Goal: Information Seeking & Learning: Find specific fact

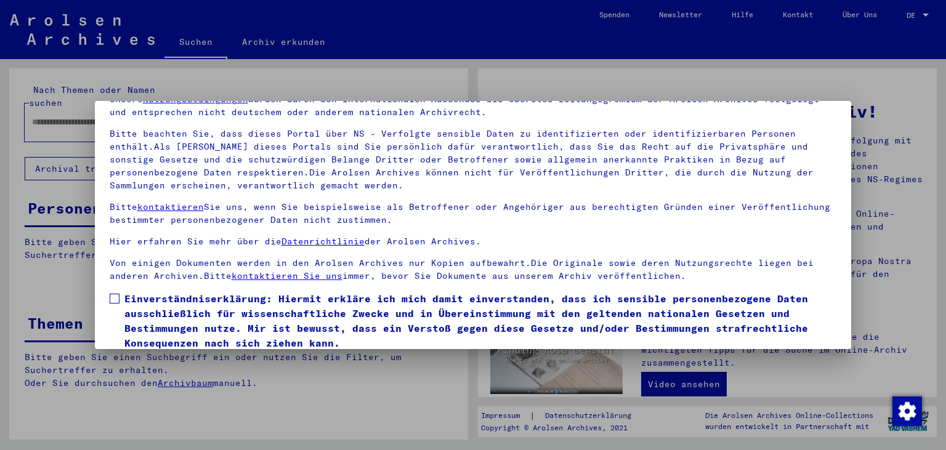
scroll to position [107, 0]
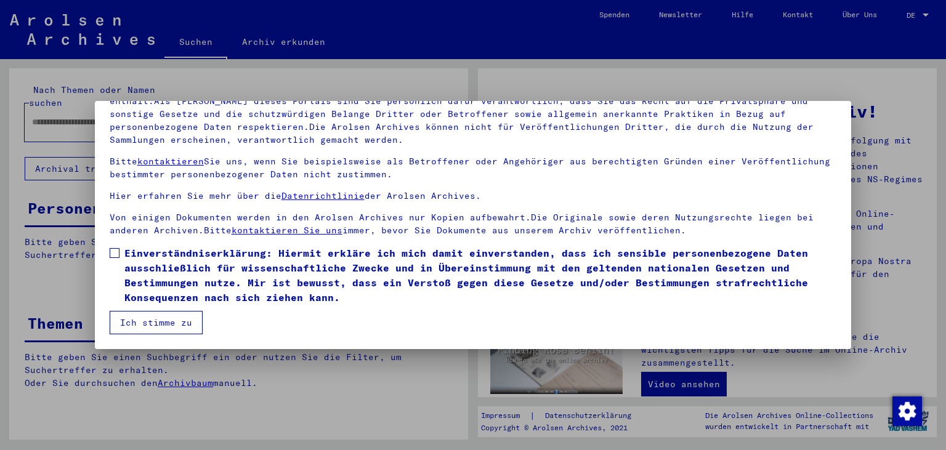
click at [115, 255] on span at bounding box center [115, 253] width 10 height 10
click at [142, 318] on button "Ich stimme zu" at bounding box center [156, 322] width 93 height 23
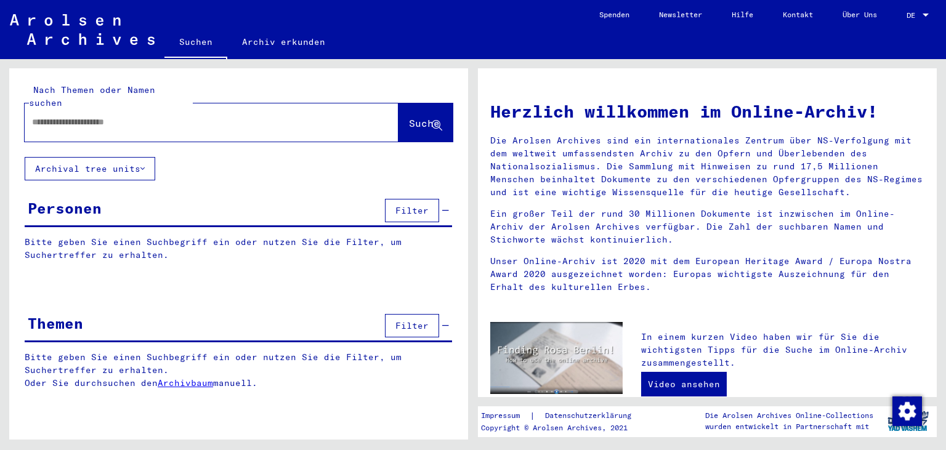
drag, startPoint x: 42, startPoint y: 106, endPoint x: 49, endPoint y: 110, distance: 8.0
click at [42, 116] on input "text" at bounding box center [196, 122] width 329 height 13
type input "*****"
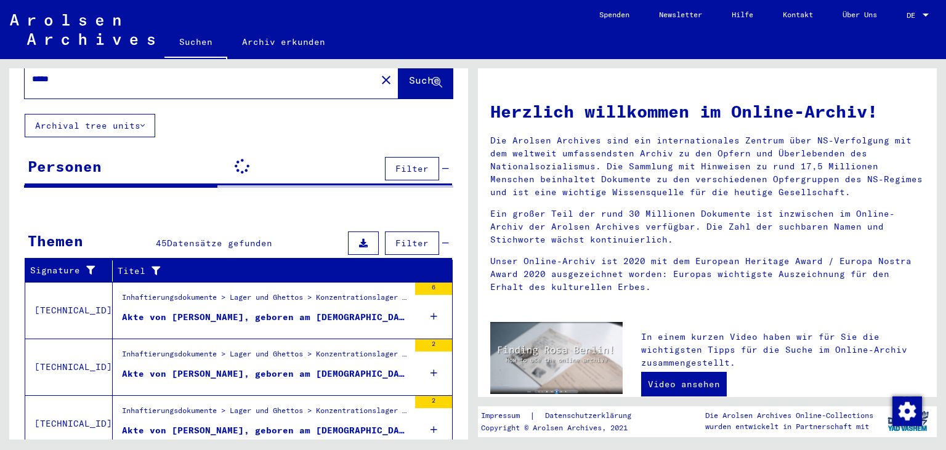
scroll to position [189, 0]
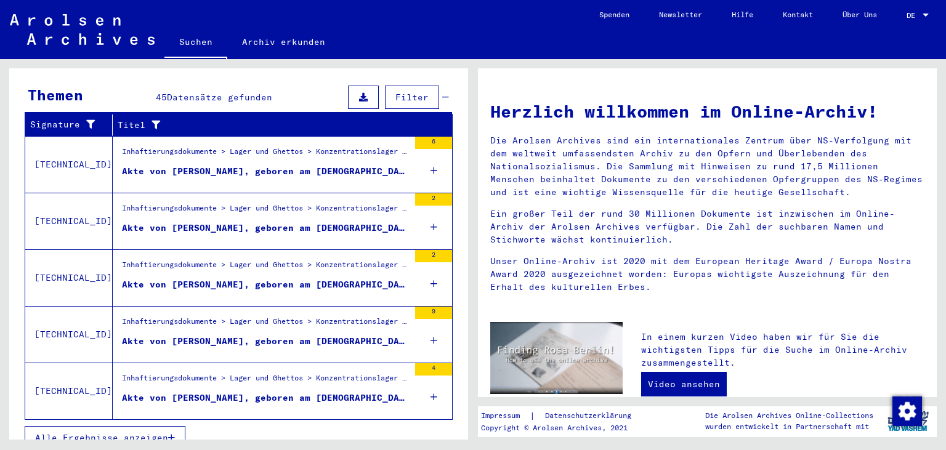
click at [159, 432] on span "Alle Ergebnisse anzeigen" at bounding box center [101, 437] width 133 height 11
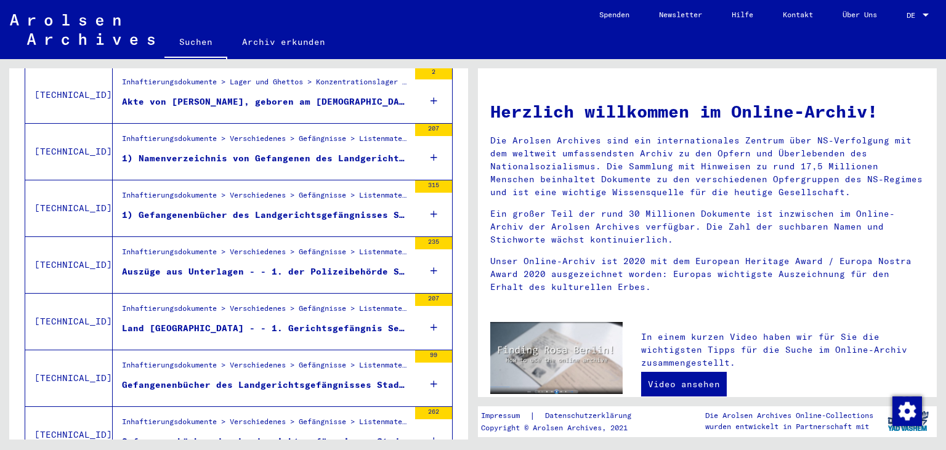
scroll to position [593, 0]
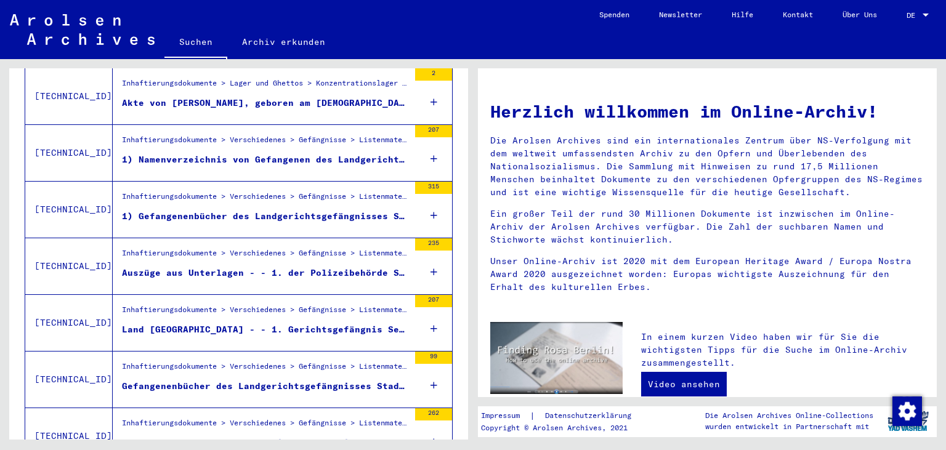
click at [250, 153] on div "1) Namenverzeichnis von Gefangenen des Landgerichtsgefängnisses Stade, von [DAT…" at bounding box center [265, 159] width 287 height 13
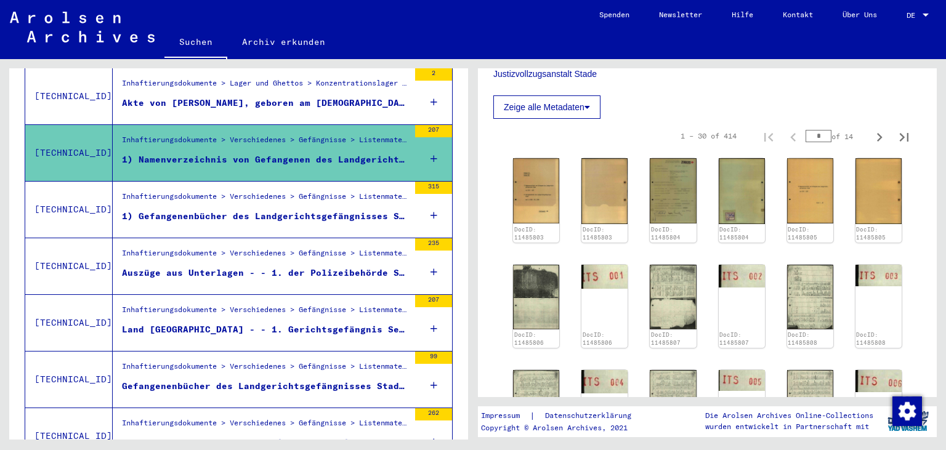
scroll to position [204, 0]
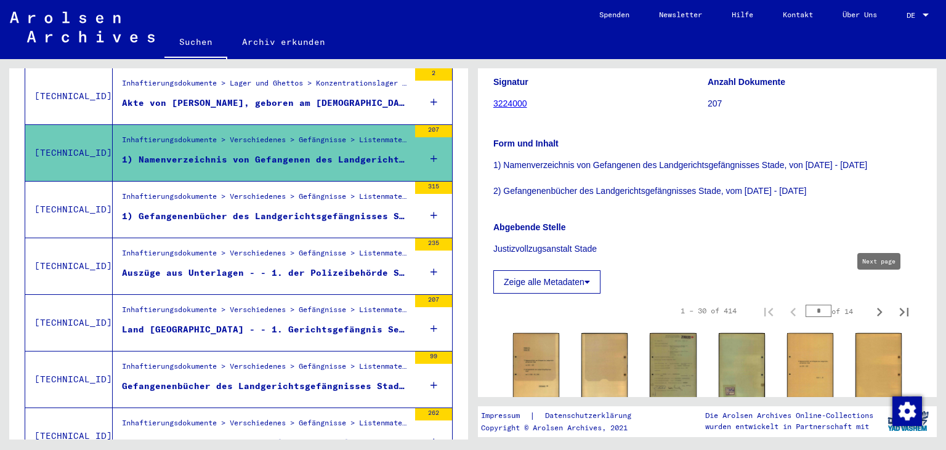
click at [879, 303] on icon "Next page" at bounding box center [878, 311] width 17 height 17
type input "*"
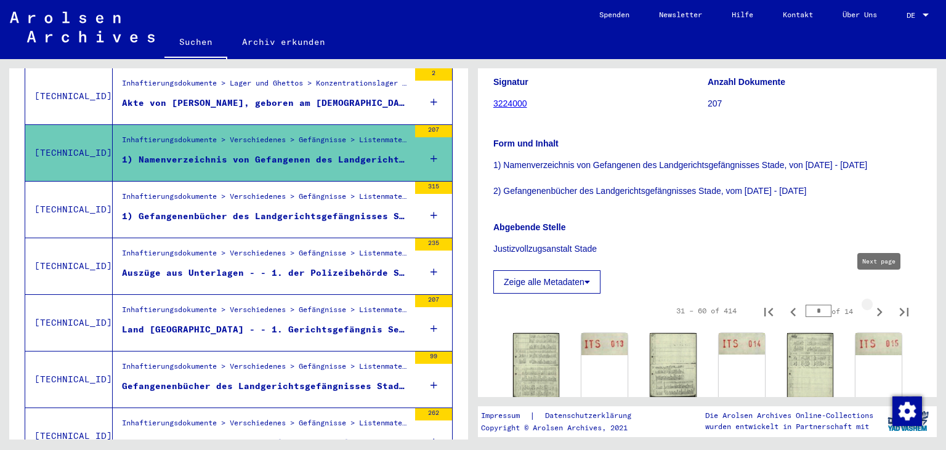
click at [880, 308] on icon "Next page" at bounding box center [880, 312] width 6 height 9
type input "*"
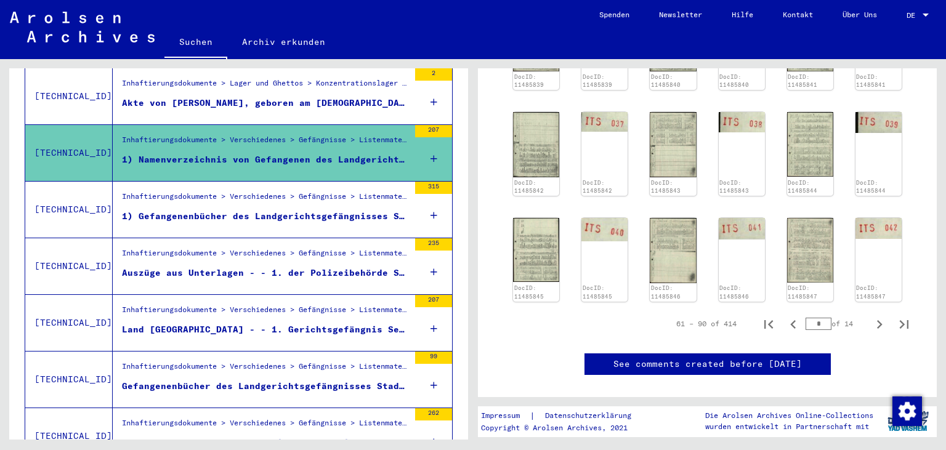
scroll to position [741, 0]
click at [668, 142] on img at bounding box center [672, 144] width 49 height 68
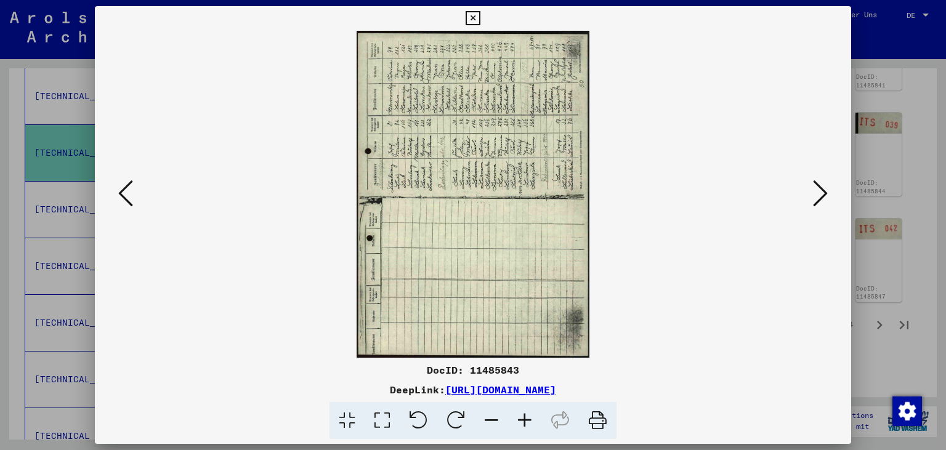
click at [456, 419] on icon at bounding box center [456, 421] width 38 height 38
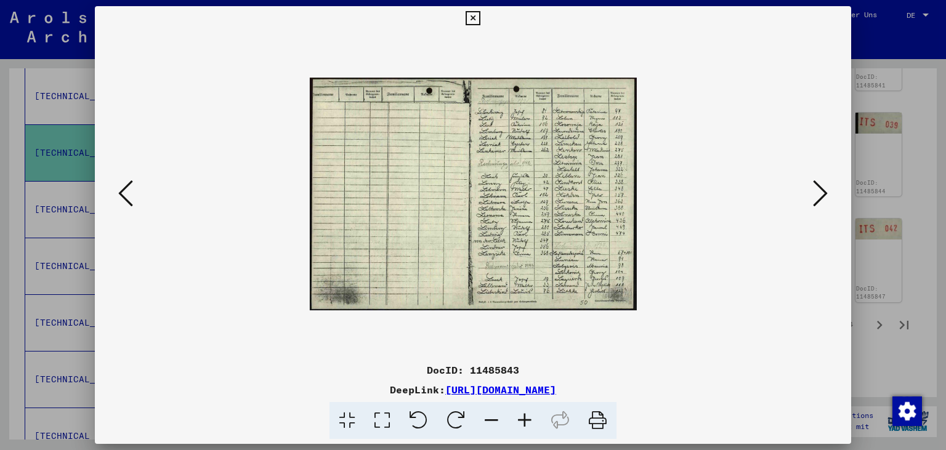
click at [526, 421] on icon at bounding box center [524, 421] width 33 height 38
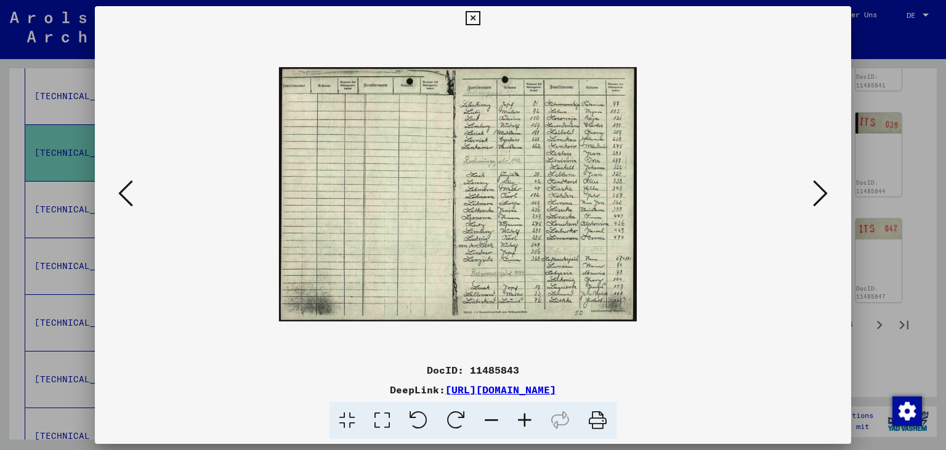
click at [526, 421] on icon at bounding box center [524, 421] width 33 height 38
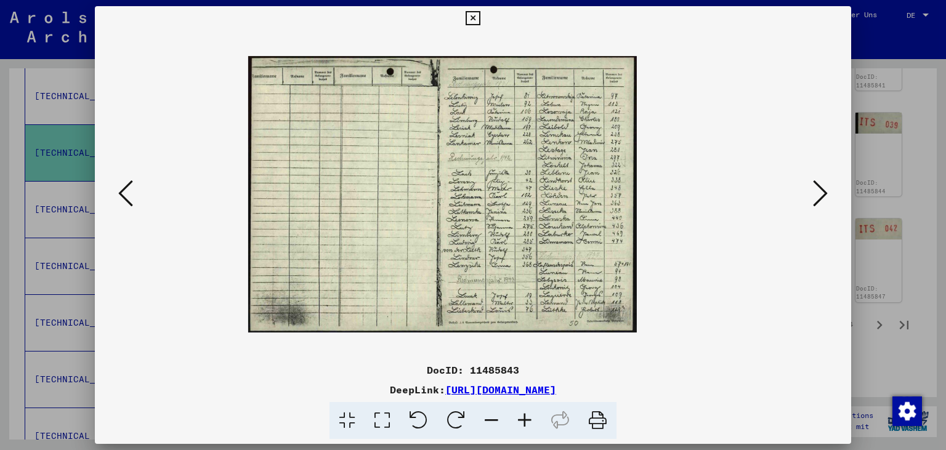
click at [526, 421] on icon at bounding box center [524, 421] width 33 height 38
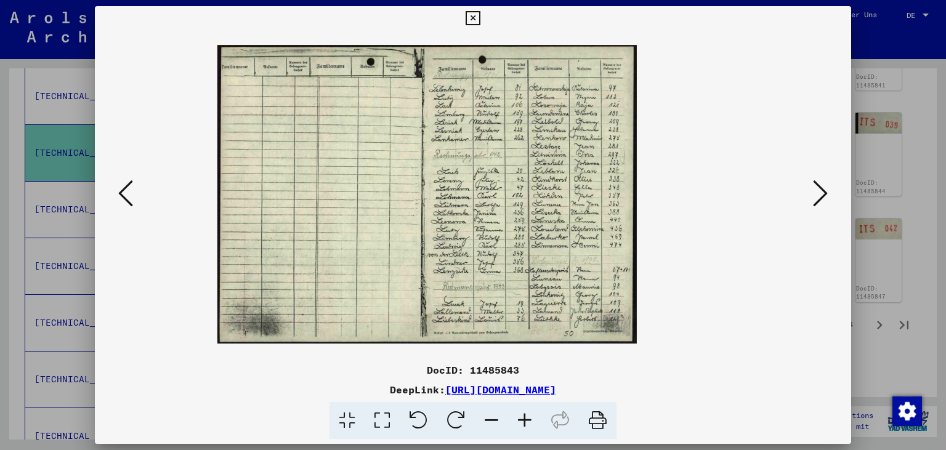
click at [526, 421] on icon at bounding box center [524, 421] width 33 height 38
click at [526, 422] on icon at bounding box center [524, 421] width 33 height 38
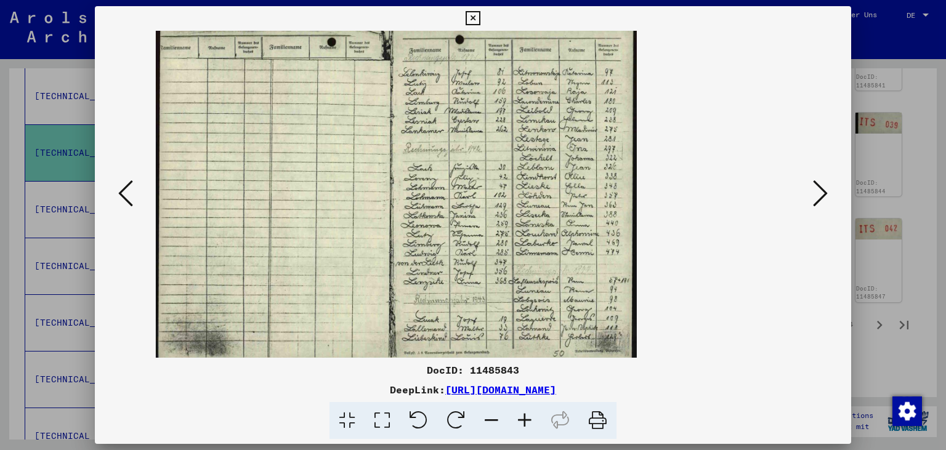
click at [526, 422] on icon at bounding box center [524, 421] width 33 height 38
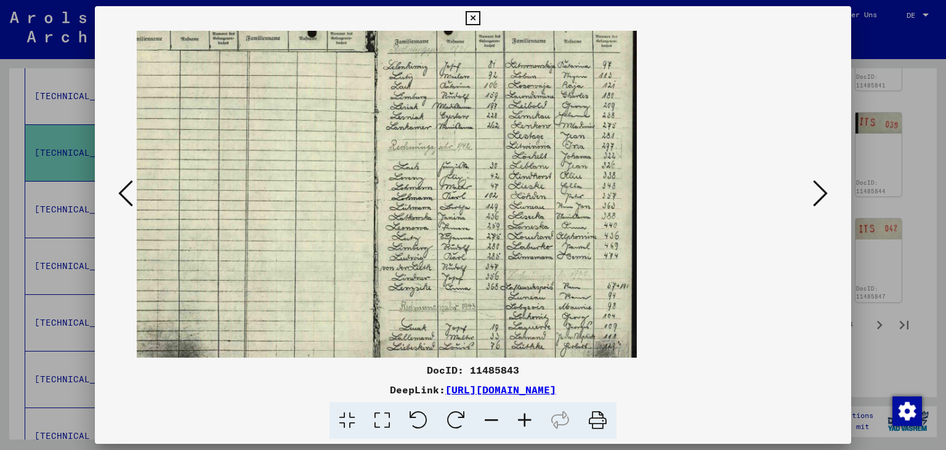
click at [526, 422] on icon at bounding box center [524, 421] width 33 height 38
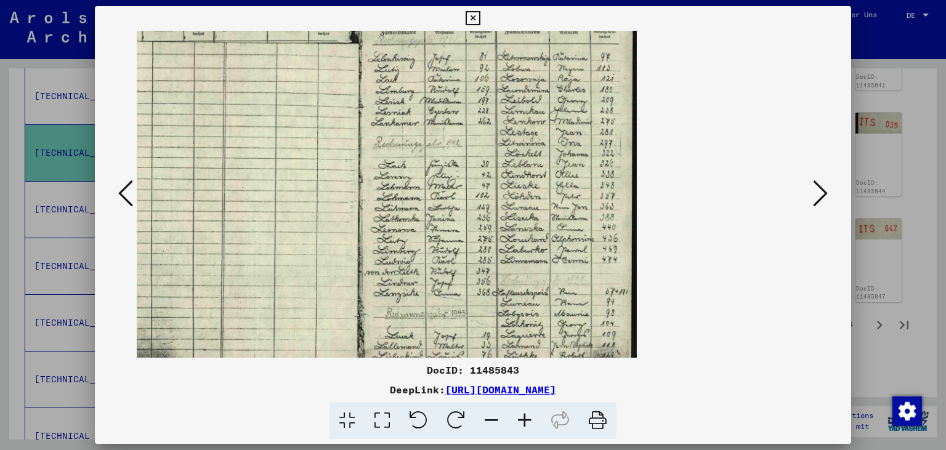
click at [526, 422] on icon at bounding box center [524, 421] width 33 height 38
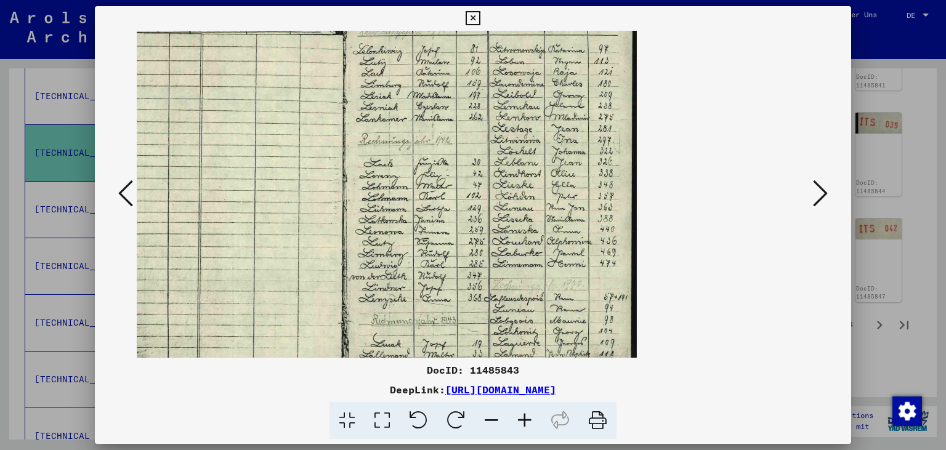
click at [526, 422] on icon at bounding box center [524, 421] width 33 height 38
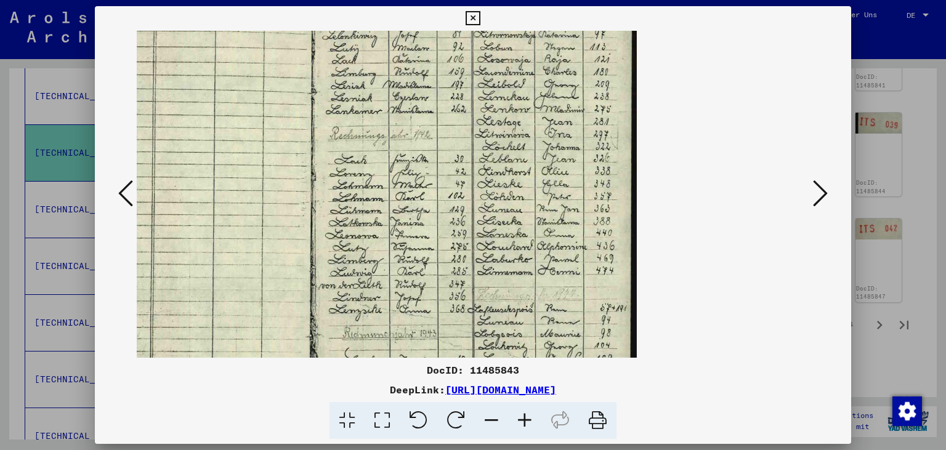
click at [526, 423] on icon at bounding box center [524, 421] width 33 height 38
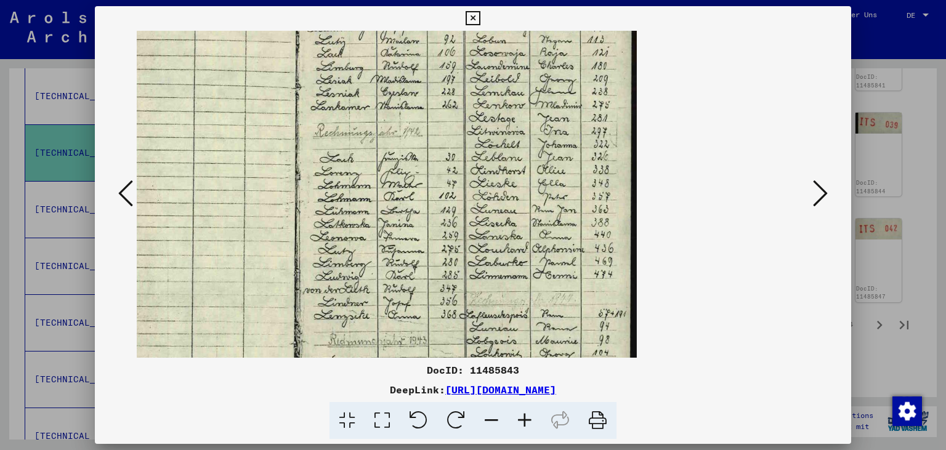
click at [526, 423] on icon at bounding box center [524, 421] width 33 height 38
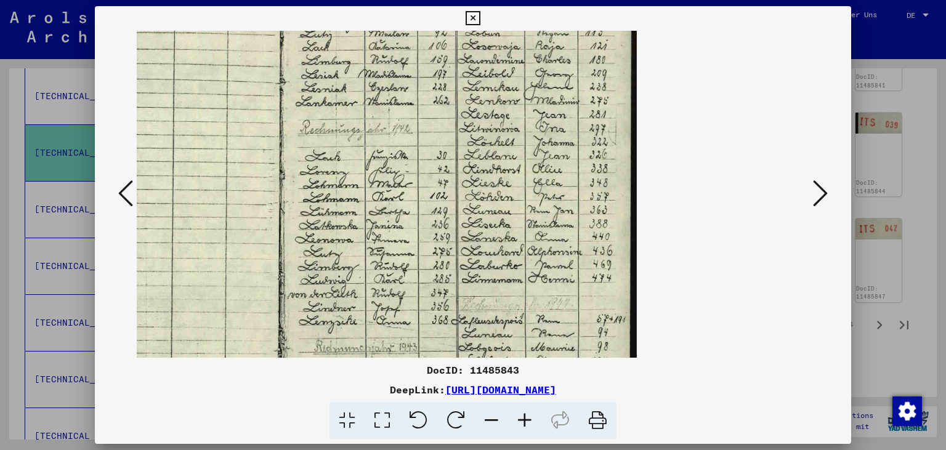
click at [824, 194] on icon at bounding box center [820, 194] width 15 height 30
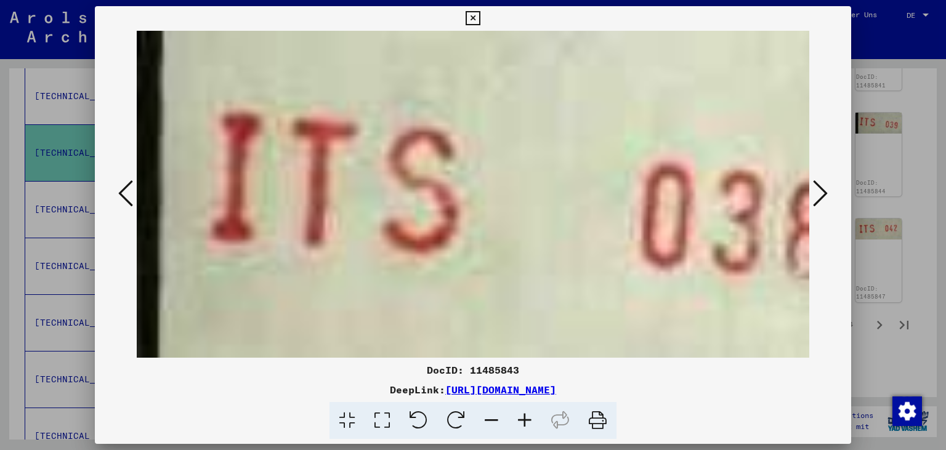
click at [825, 195] on icon at bounding box center [820, 194] width 15 height 30
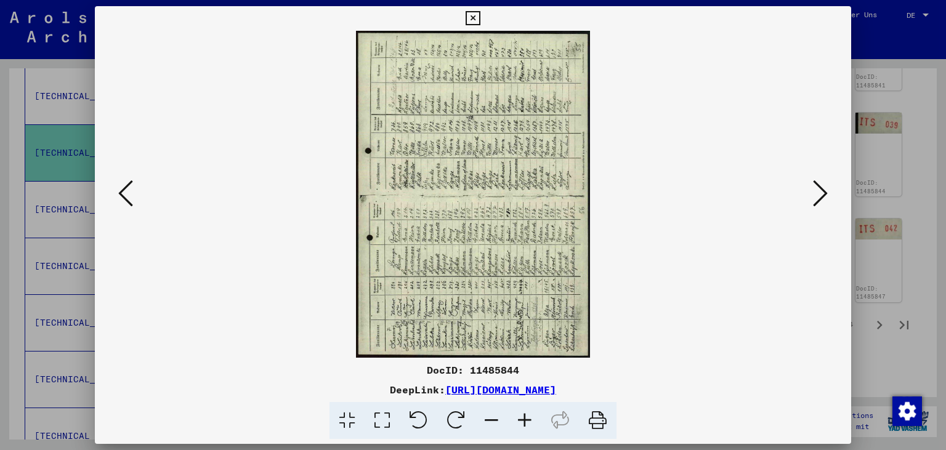
click at [825, 195] on icon at bounding box center [820, 194] width 15 height 30
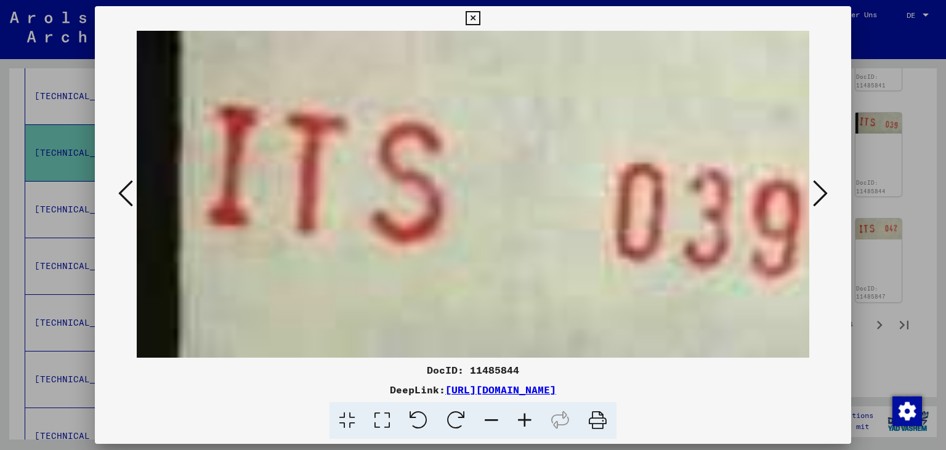
click at [825, 195] on icon at bounding box center [820, 194] width 15 height 30
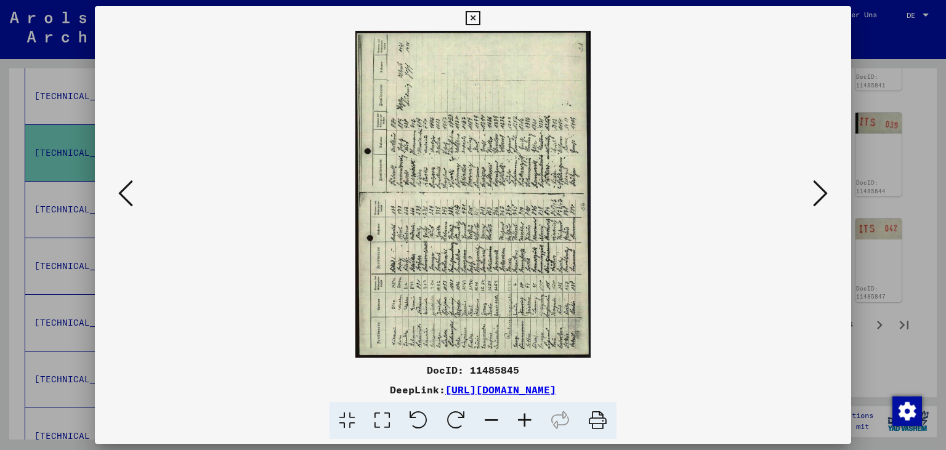
click at [825, 195] on icon at bounding box center [820, 194] width 15 height 30
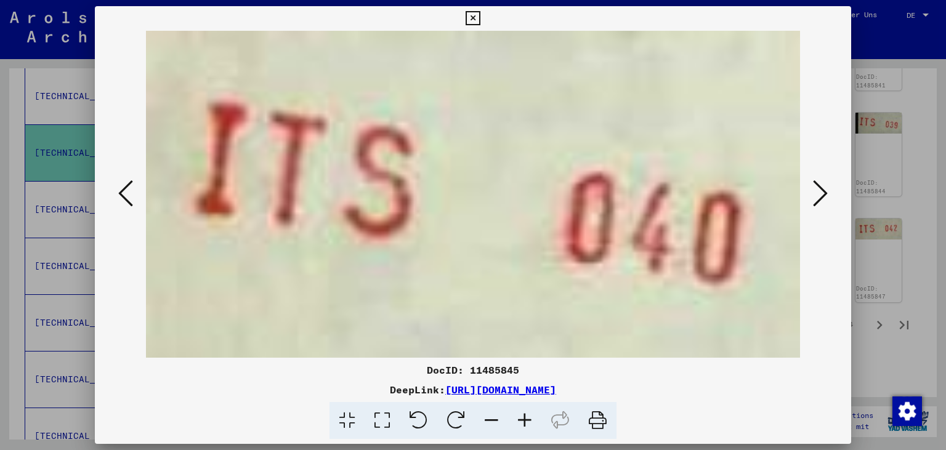
click at [825, 195] on icon at bounding box center [820, 194] width 15 height 30
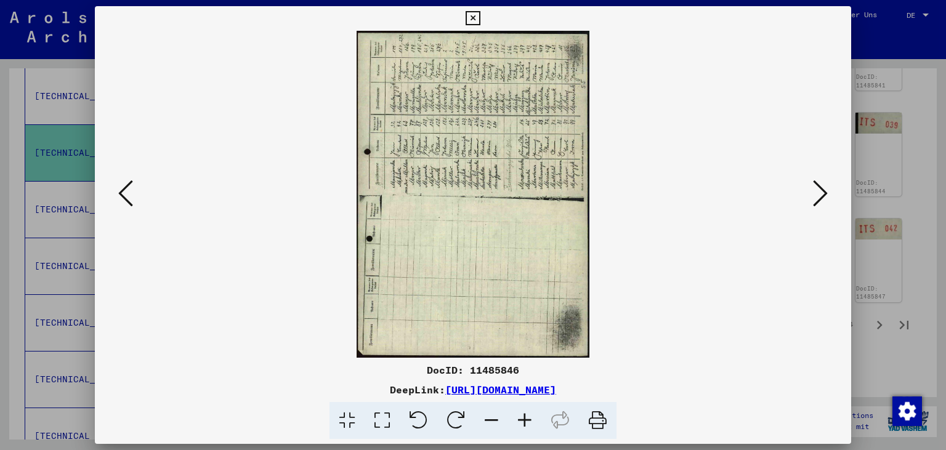
click at [441, 433] on icon at bounding box center [456, 421] width 38 height 38
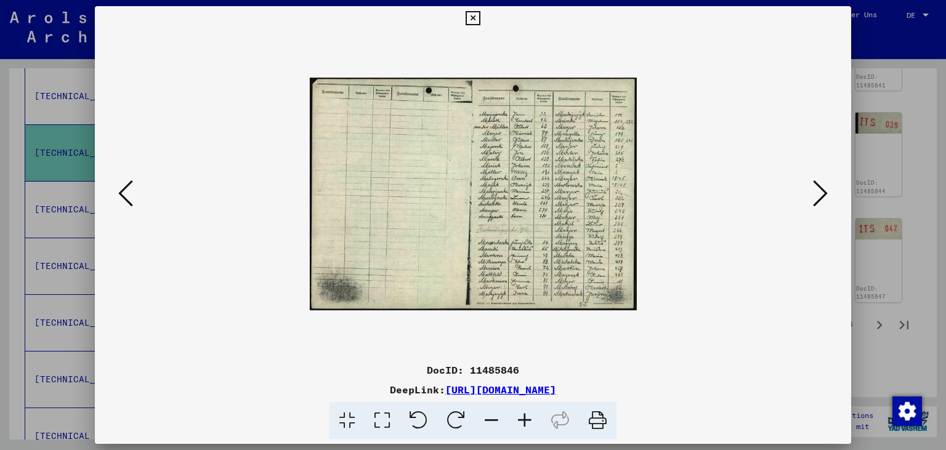
click at [526, 420] on icon at bounding box center [524, 421] width 33 height 38
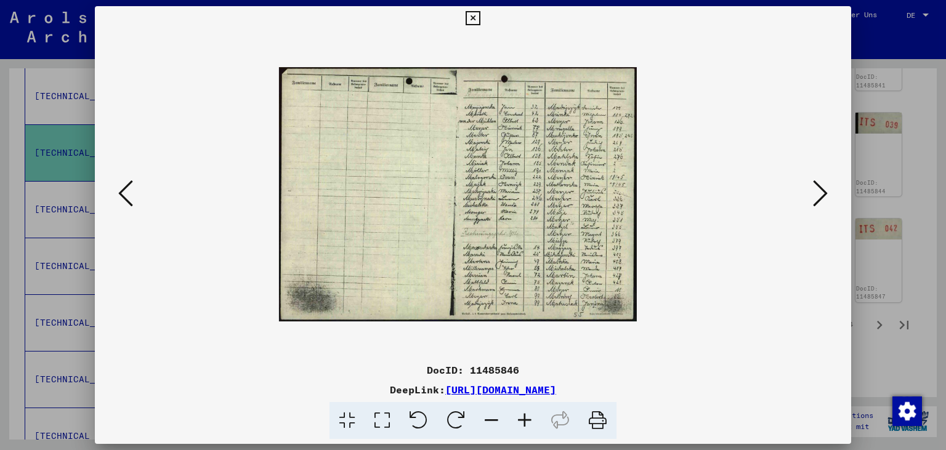
click at [526, 420] on icon at bounding box center [524, 421] width 33 height 38
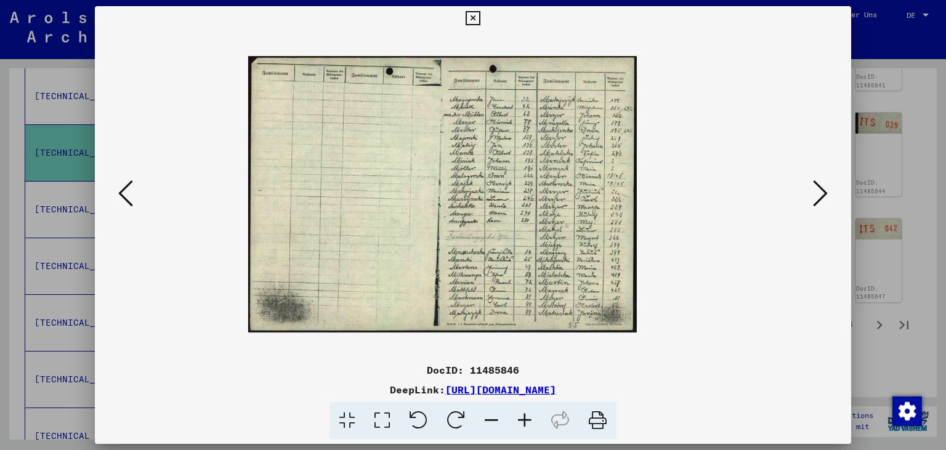
click at [526, 420] on icon at bounding box center [524, 421] width 33 height 38
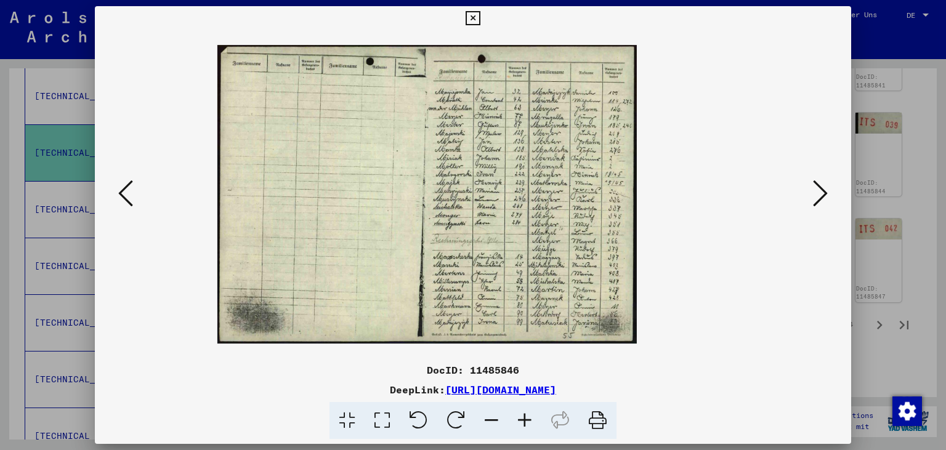
click at [526, 420] on icon at bounding box center [524, 421] width 33 height 38
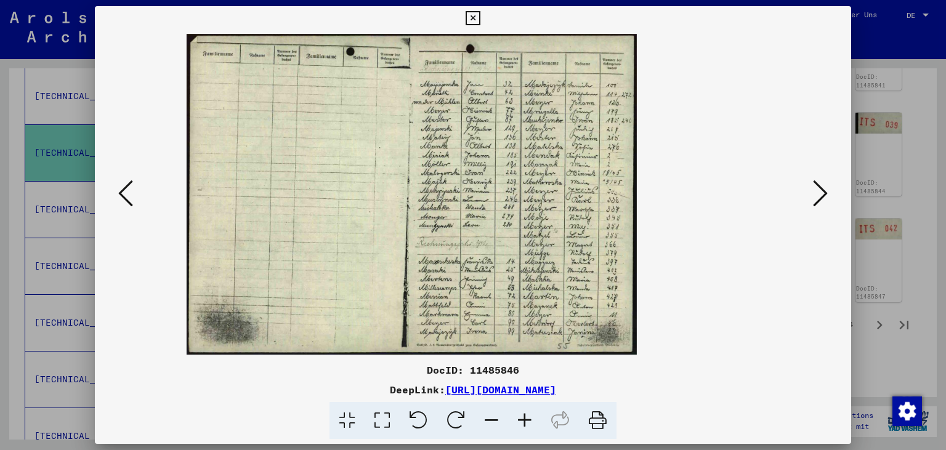
click at [526, 420] on icon at bounding box center [524, 421] width 33 height 38
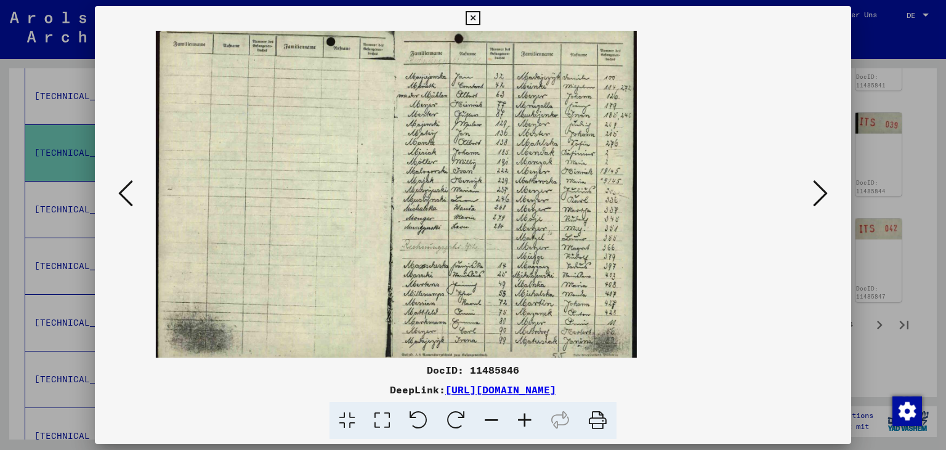
click at [526, 420] on icon at bounding box center [524, 421] width 33 height 38
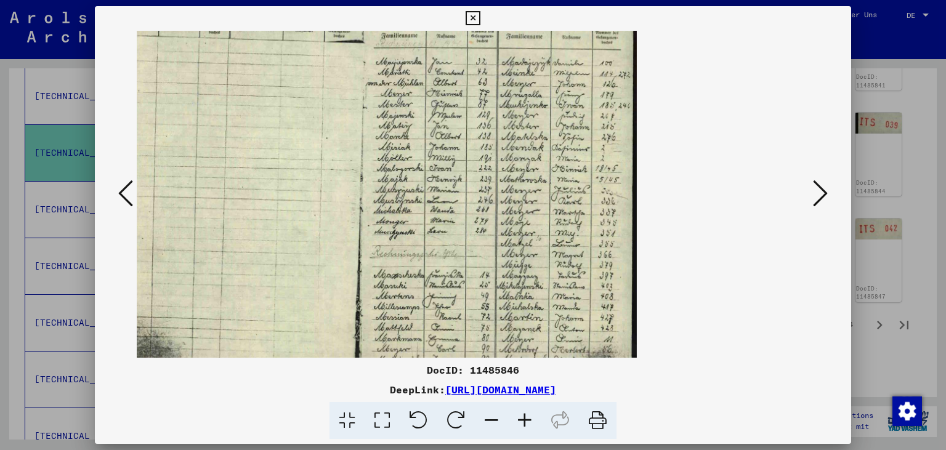
click at [526, 420] on icon at bounding box center [524, 421] width 33 height 38
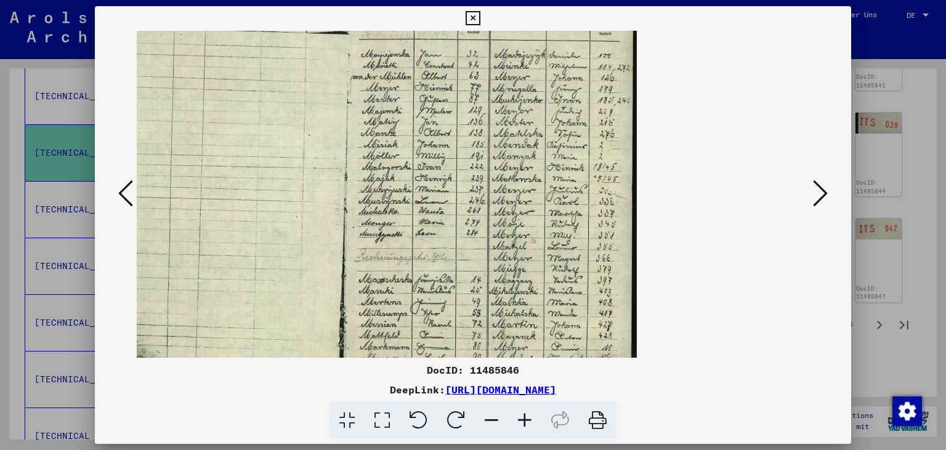
click at [526, 420] on icon at bounding box center [524, 421] width 33 height 38
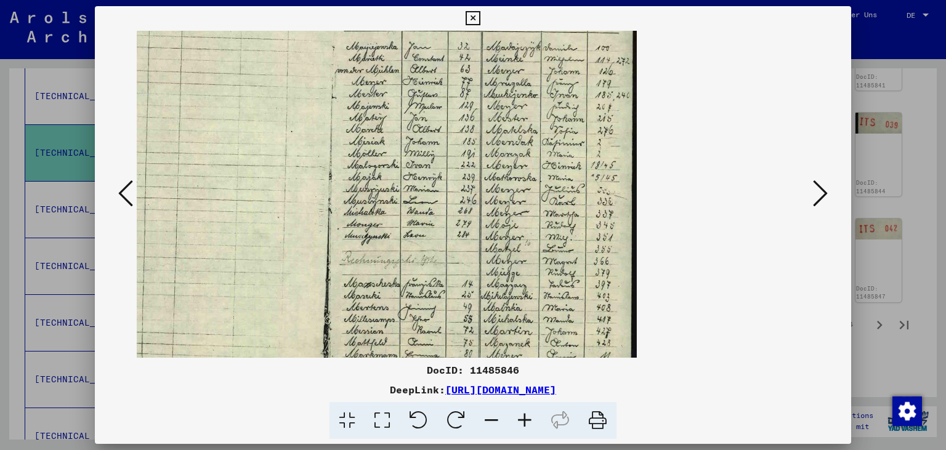
click at [526, 420] on icon at bounding box center [524, 421] width 33 height 38
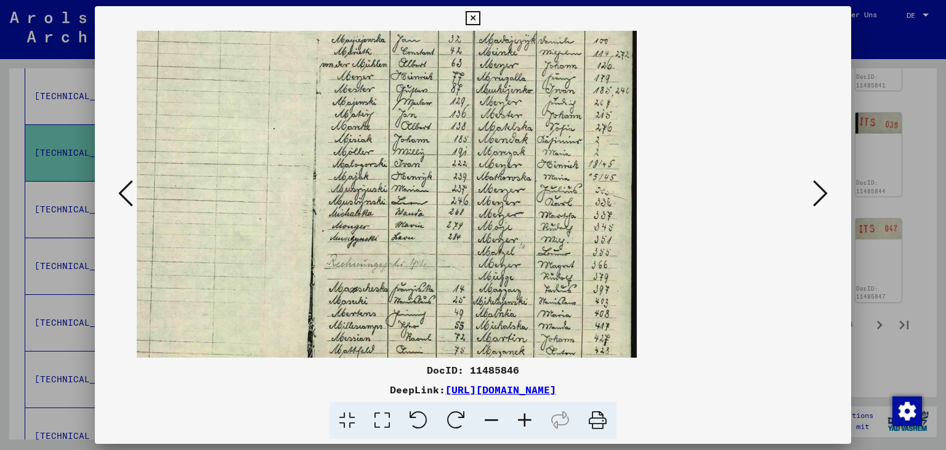
click at [526, 420] on icon at bounding box center [524, 421] width 33 height 38
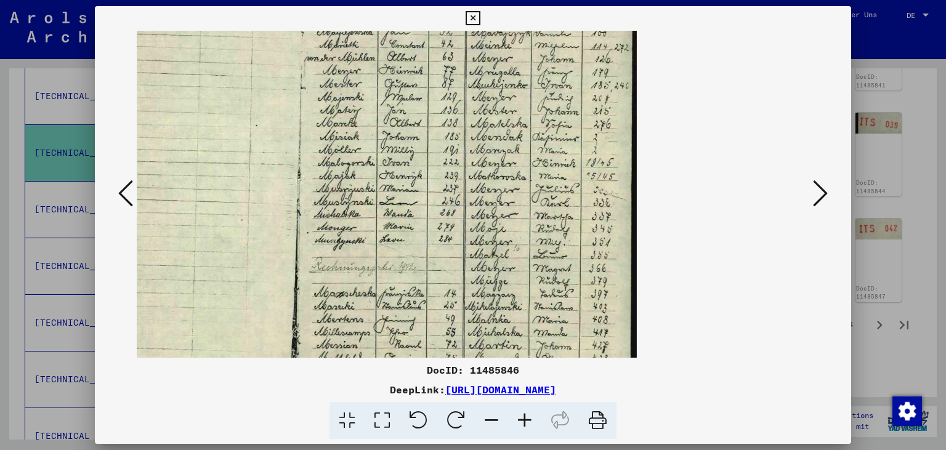
click at [526, 424] on icon at bounding box center [524, 421] width 33 height 38
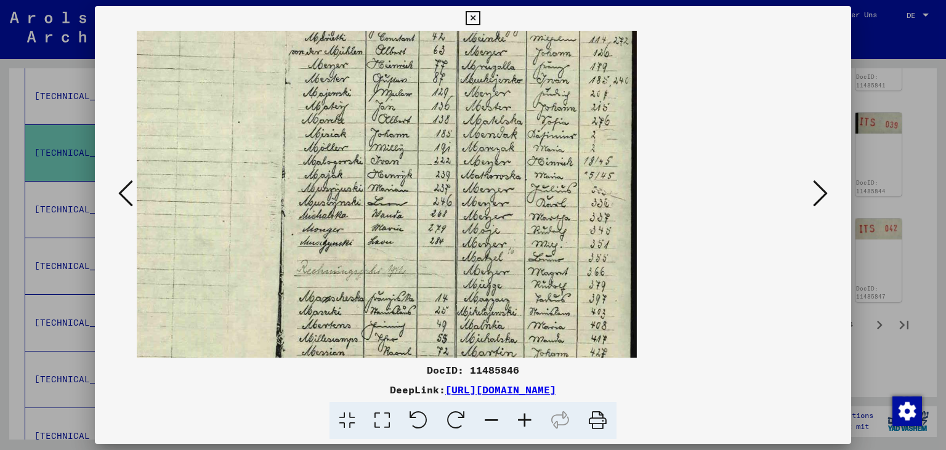
click at [526, 424] on icon at bounding box center [524, 421] width 33 height 38
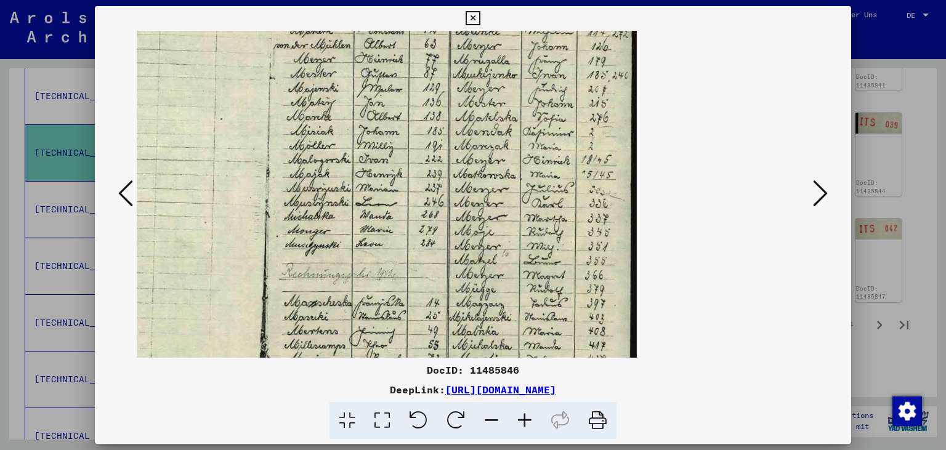
click at [526, 424] on icon at bounding box center [524, 421] width 33 height 38
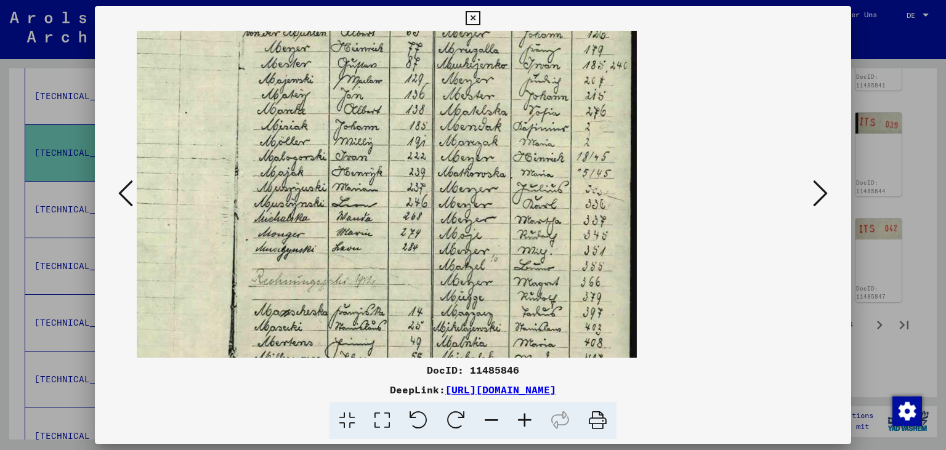
drag, startPoint x: 353, startPoint y: 215, endPoint x: 359, endPoint y: 239, distance: 24.6
click at [359, 239] on img at bounding box center [241, 193] width 789 height 561
click at [496, 417] on icon at bounding box center [491, 421] width 33 height 38
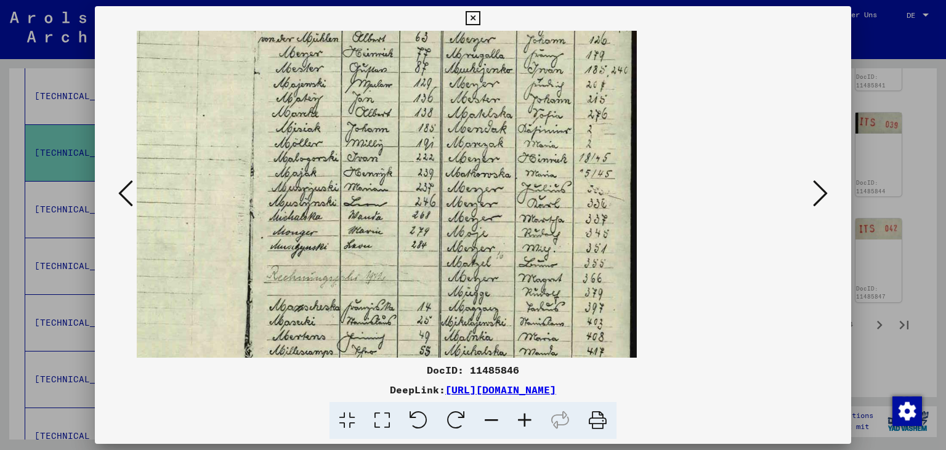
click at [496, 417] on icon at bounding box center [491, 421] width 33 height 38
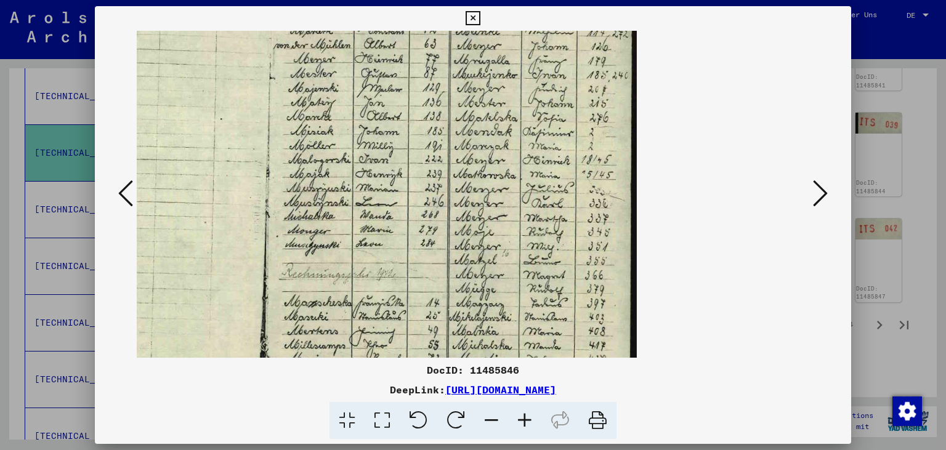
click at [491, 417] on icon at bounding box center [491, 421] width 33 height 38
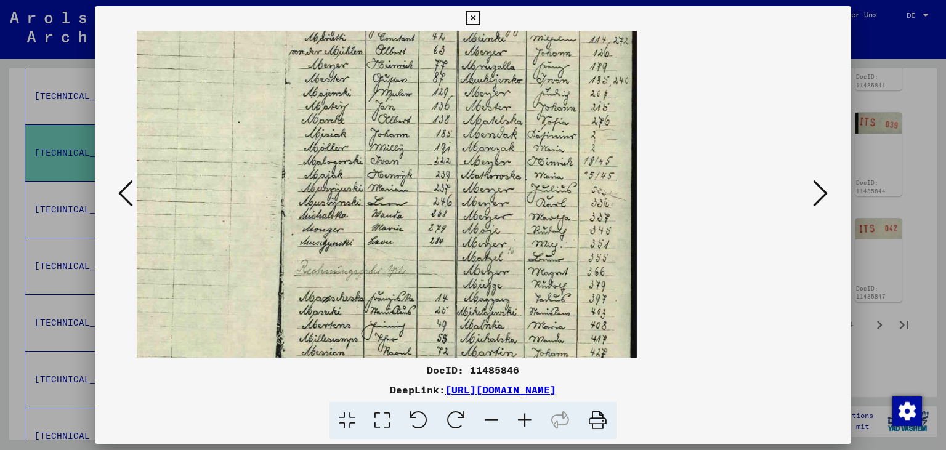
click at [491, 417] on icon at bounding box center [491, 421] width 33 height 38
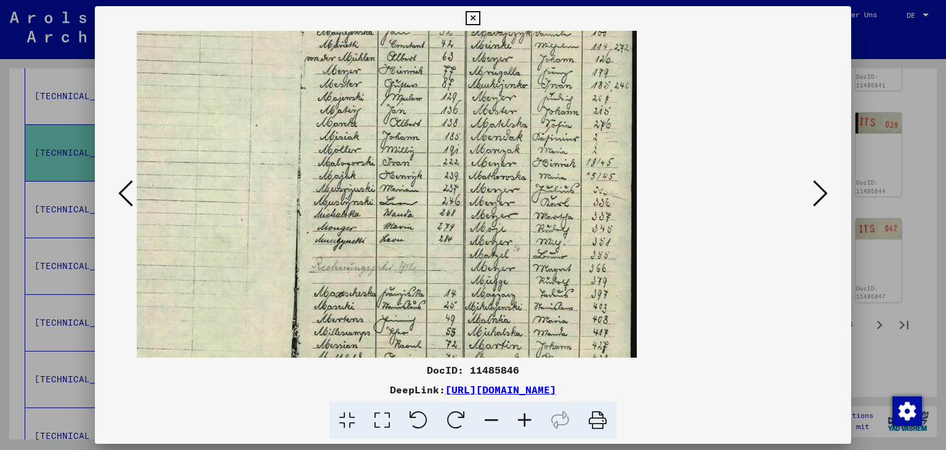
click at [491, 417] on icon at bounding box center [491, 421] width 33 height 38
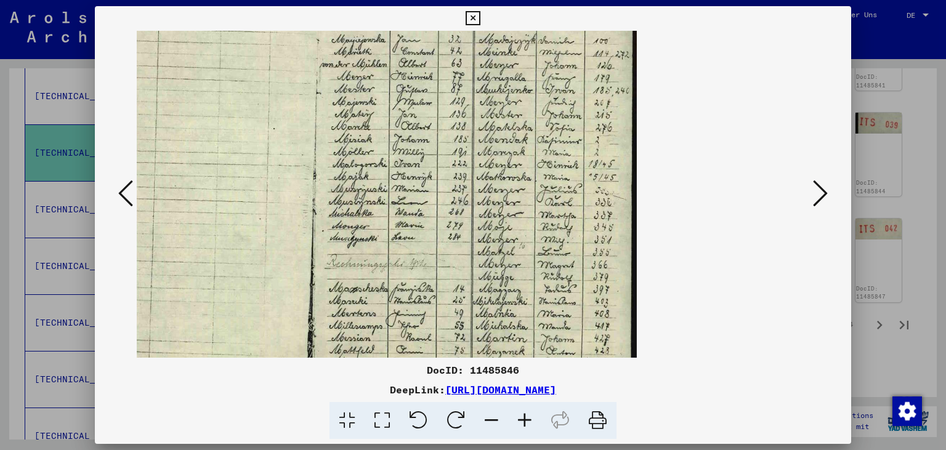
click at [491, 417] on icon at bounding box center [491, 421] width 33 height 38
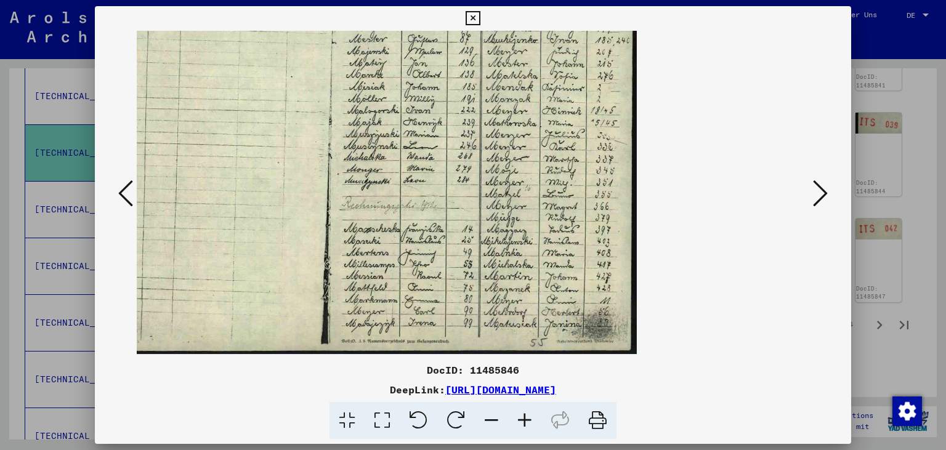
drag, startPoint x: 536, startPoint y: 279, endPoint x: 538, endPoint y: 224, distance: 55.5
click at [538, 224] on img at bounding box center [334, 139] width 604 height 430
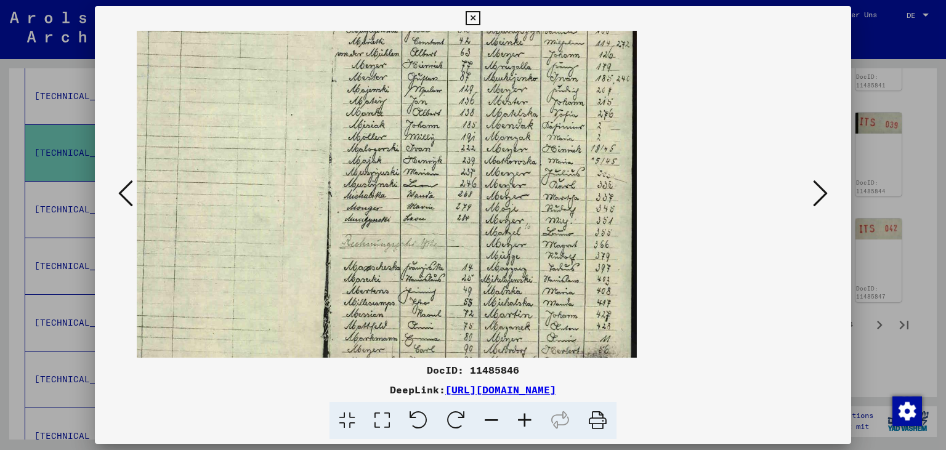
scroll to position [0, 0]
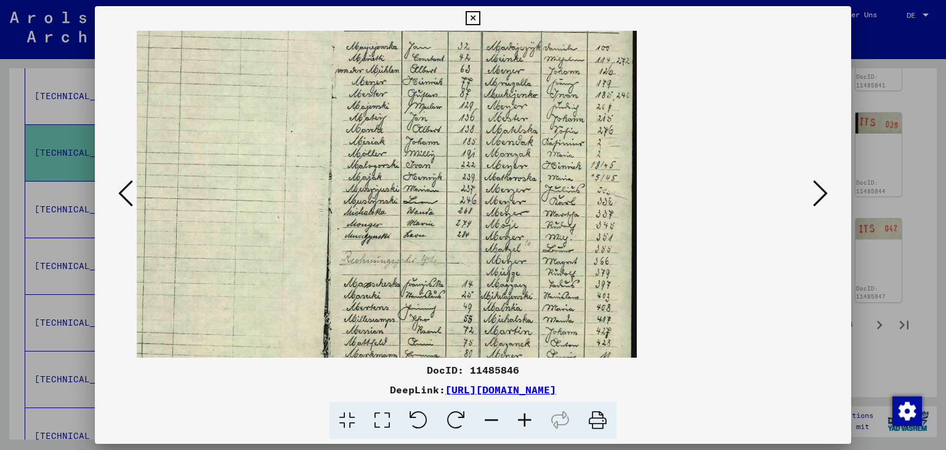
drag, startPoint x: 556, startPoint y: 179, endPoint x: 561, endPoint y: 247, distance: 69.1
click at [561, 247] on img at bounding box center [334, 194] width 604 height 430
drag, startPoint x: 565, startPoint y: 147, endPoint x: 573, endPoint y: 169, distance: 24.1
click at [570, 170] on img at bounding box center [334, 194] width 604 height 430
click at [827, 195] on icon at bounding box center [820, 194] width 15 height 30
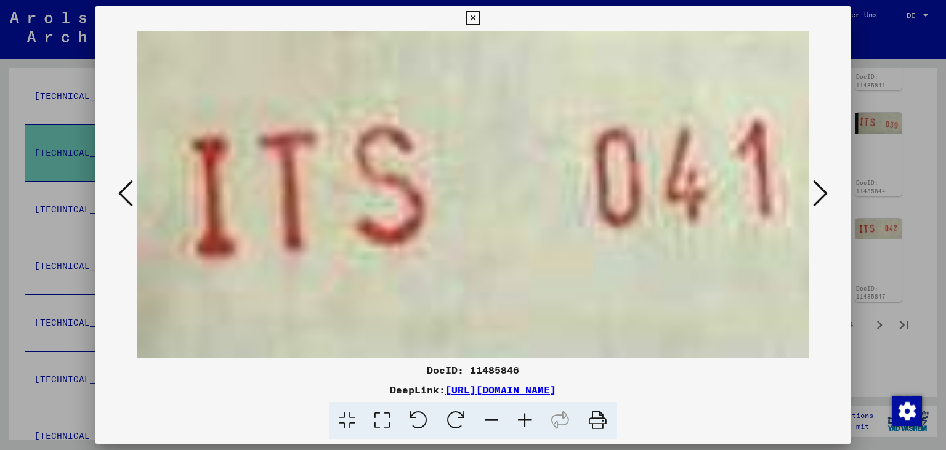
click at [829, 195] on button at bounding box center [820, 194] width 22 height 35
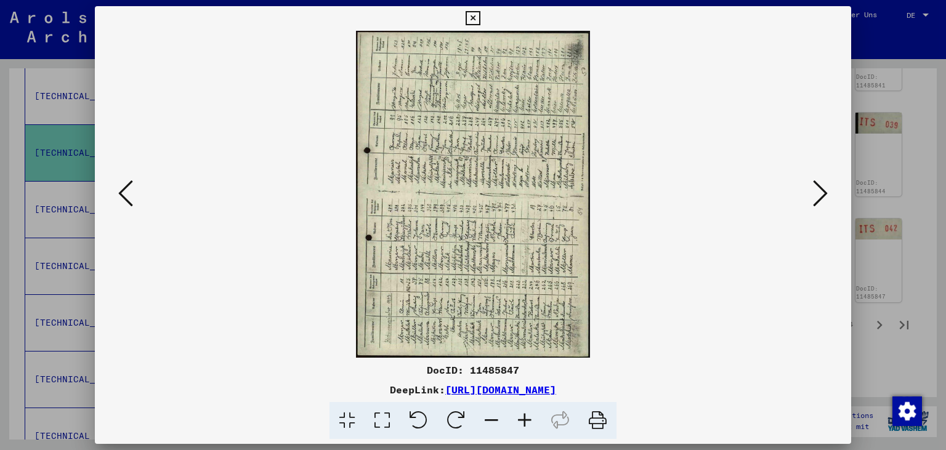
click at [454, 420] on icon at bounding box center [456, 421] width 38 height 38
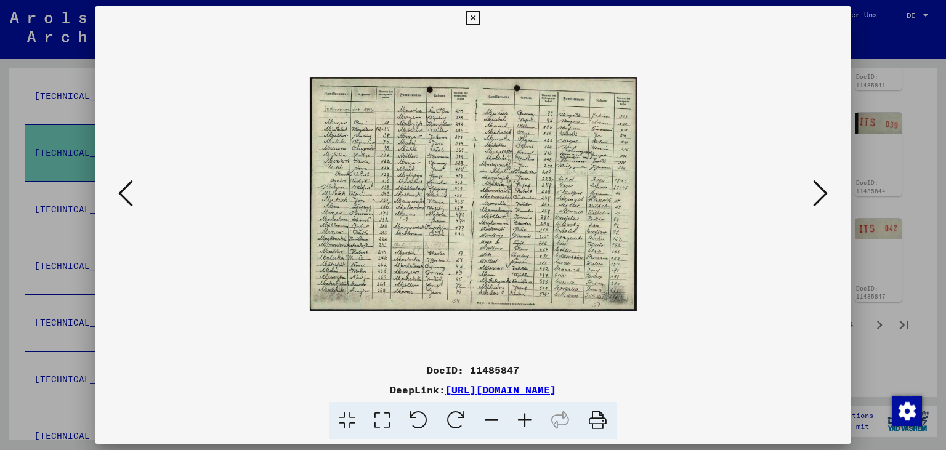
click at [524, 417] on icon at bounding box center [524, 421] width 33 height 38
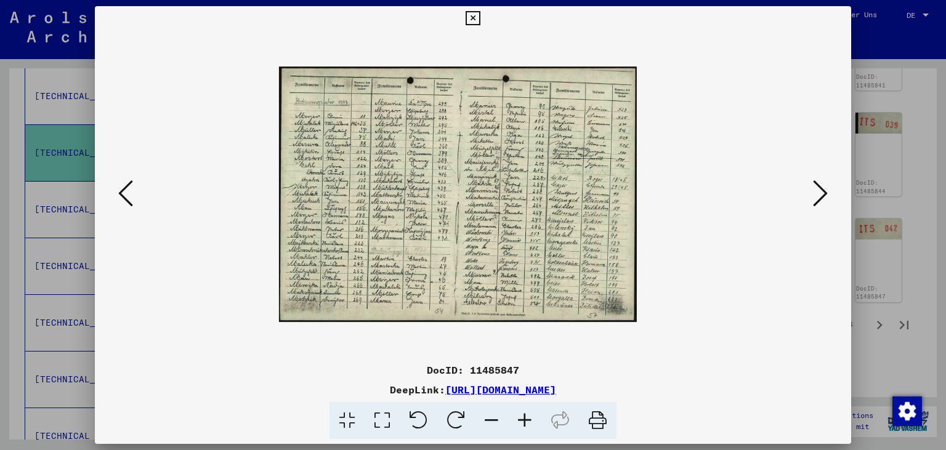
click at [524, 417] on icon at bounding box center [524, 421] width 33 height 38
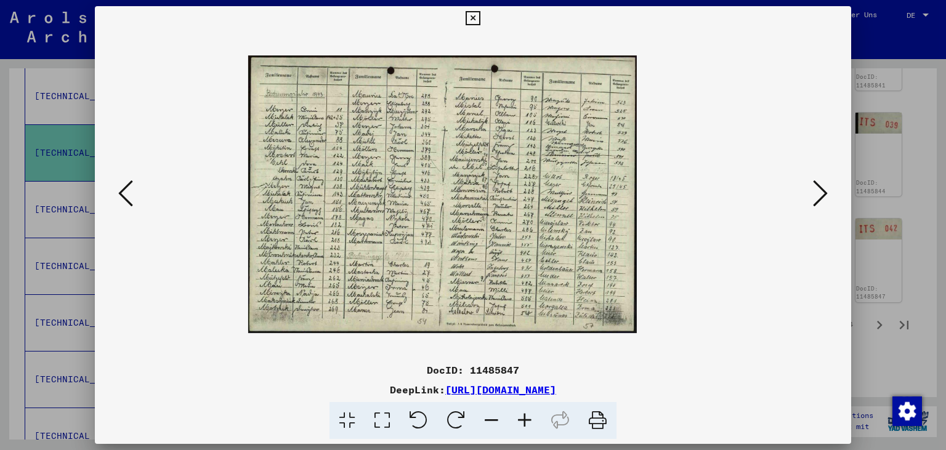
click at [524, 417] on icon at bounding box center [524, 421] width 33 height 38
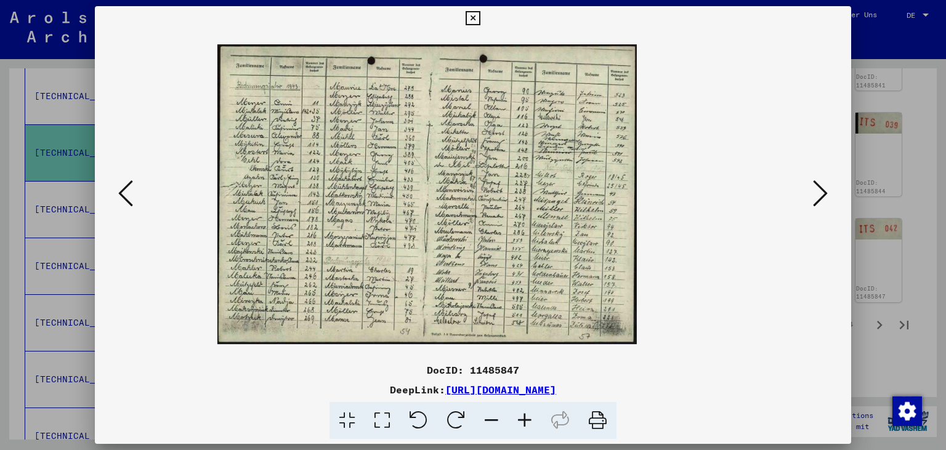
click at [524, 417] on icon at bounding box center [524, 421] width 33 height 38
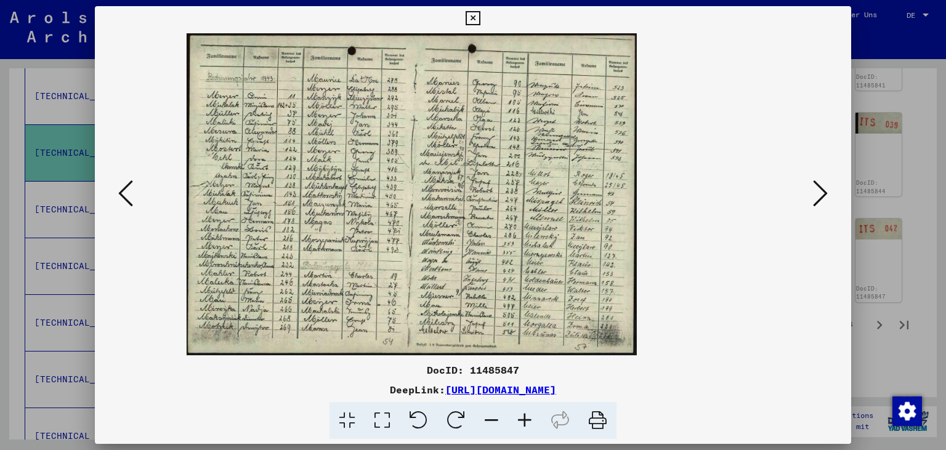
click at [524, 417] on icon at bounding box center [524, 421] width 33 height 38
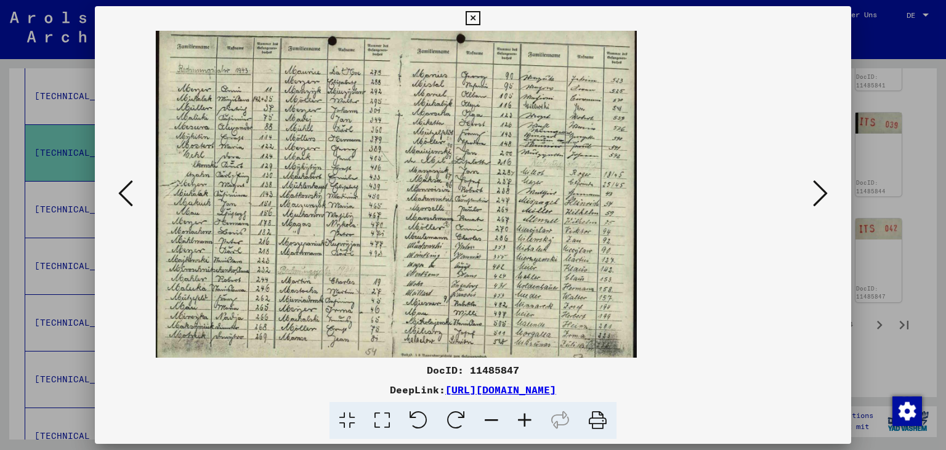
click at [524, 417] on icon at bounding box center [524, 421] width 33 height 38
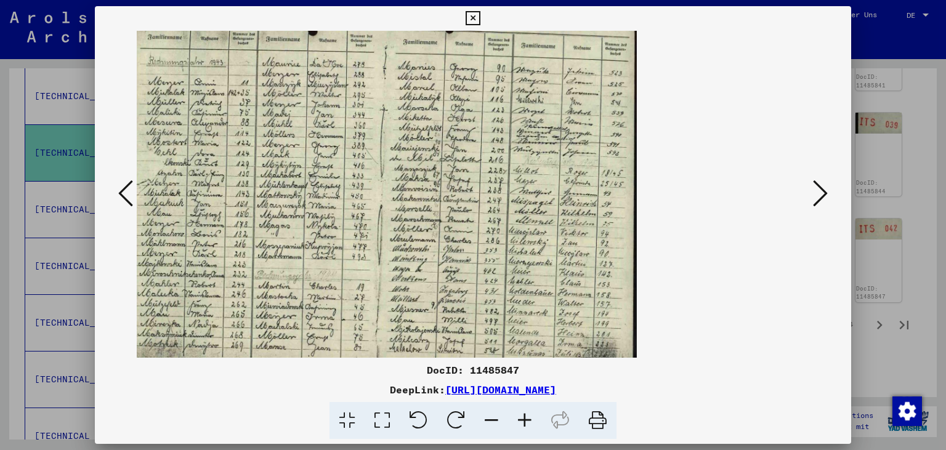
drag, startPoint x: 212, startPoint y: 330, endPoint x: 231, endPoint y: 339, distance: 20.6
click at [233, 339] on img at bounding box center [380, 194] width 512 height 366
click at [121, 192] on icon at bounding box center [125, 194] width 15 height 30
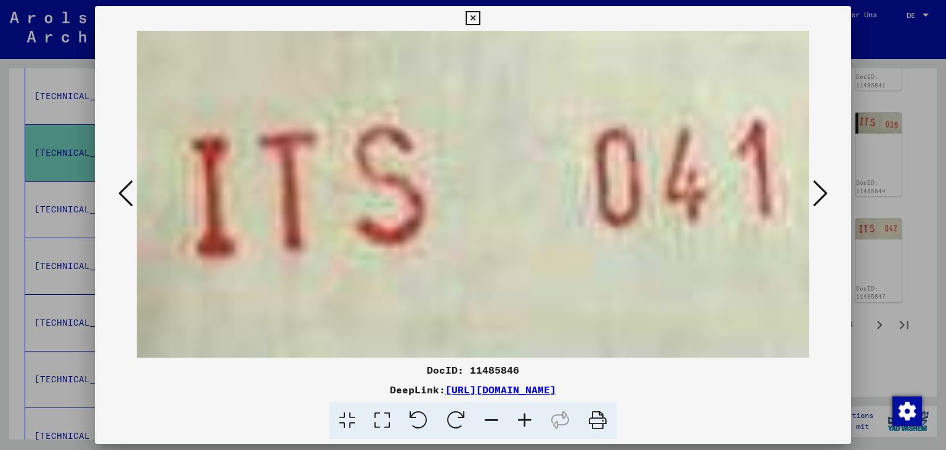
click at [124, 190] on icon at bounding box center [125, 194] width 15 height 30
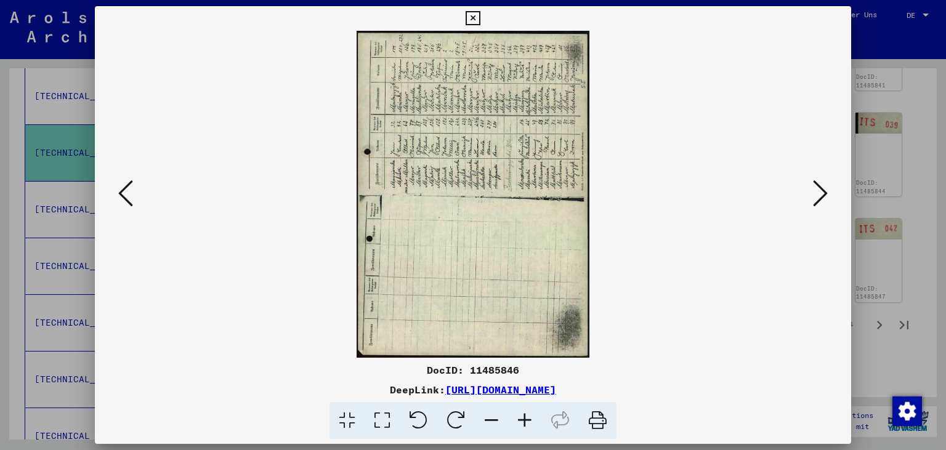
click at [449, 422] on icon at bounding box center [456, 421] width 38 height 38
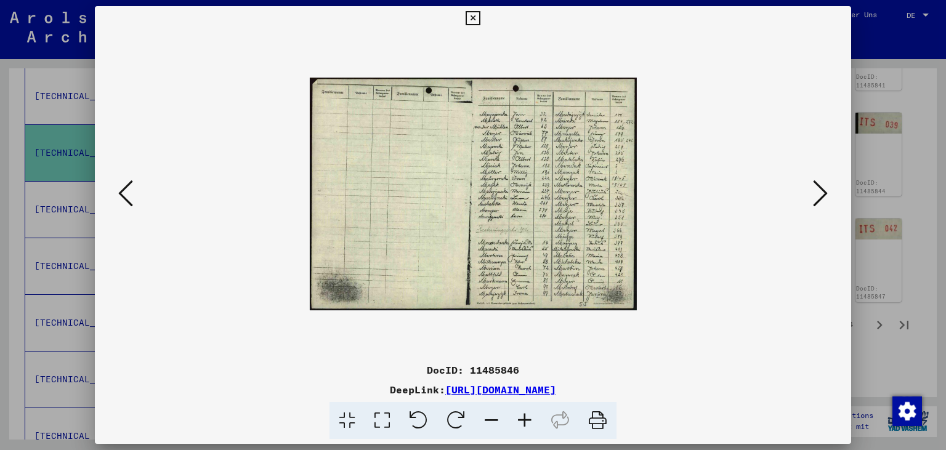
click at [528, 425] on icon at bounding box center [524, 421] width 33 height 38
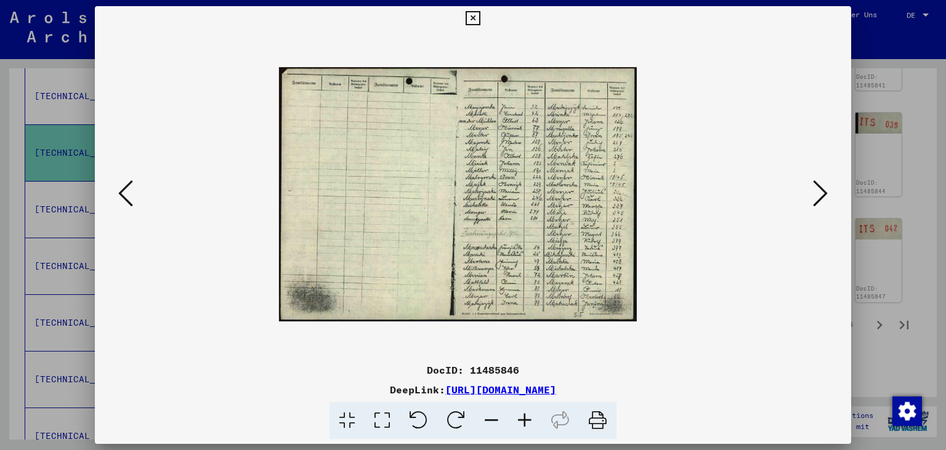
click at [528, 425] on icon at bounding box center [524, 421] width 33 height 38
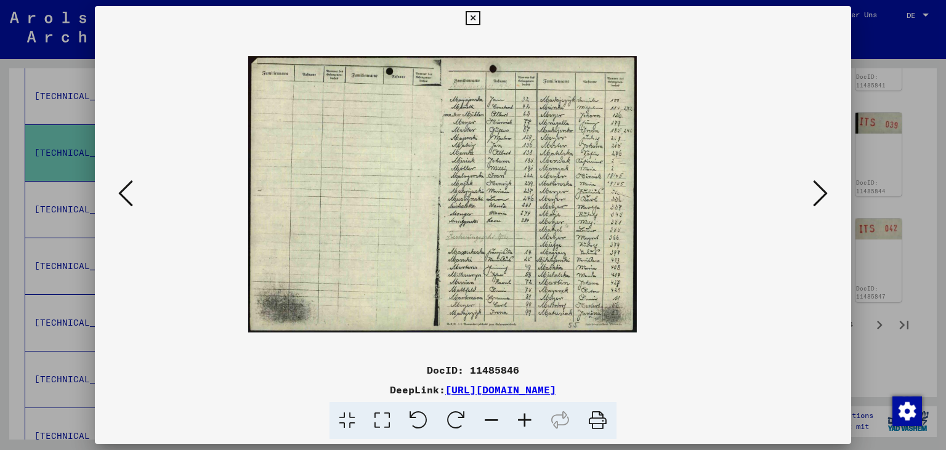
click at [528, 425] on icon at bounding box center [524, 421] width 33 height 38
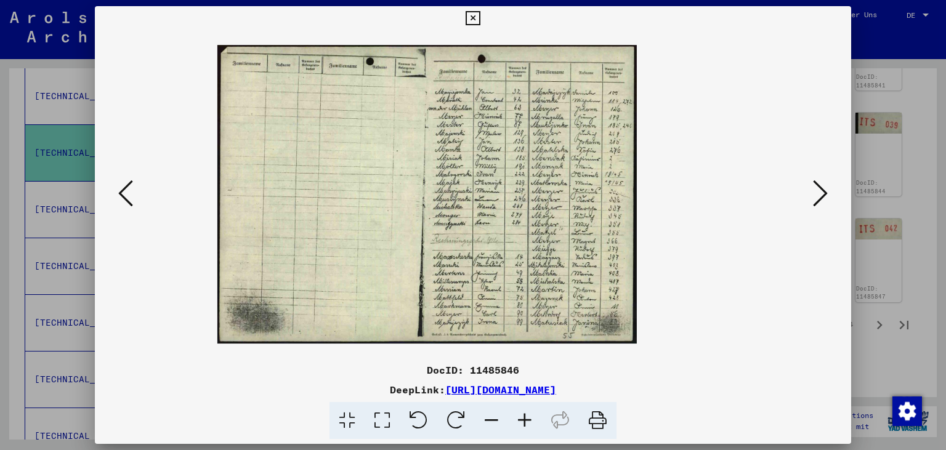
click at [527, 425] on icon at bounding box center [524, 421] width 33 height 38
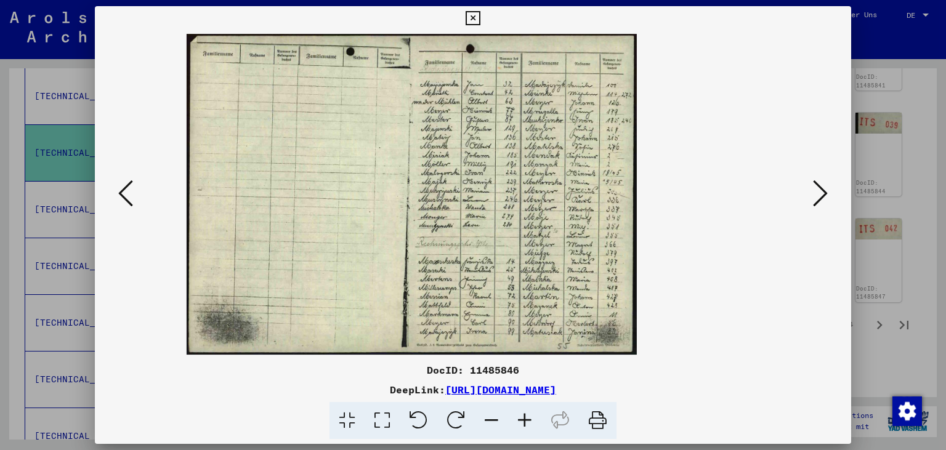
click at [526, 425] on icon at bounding box center [524, 421] width 33 height 38
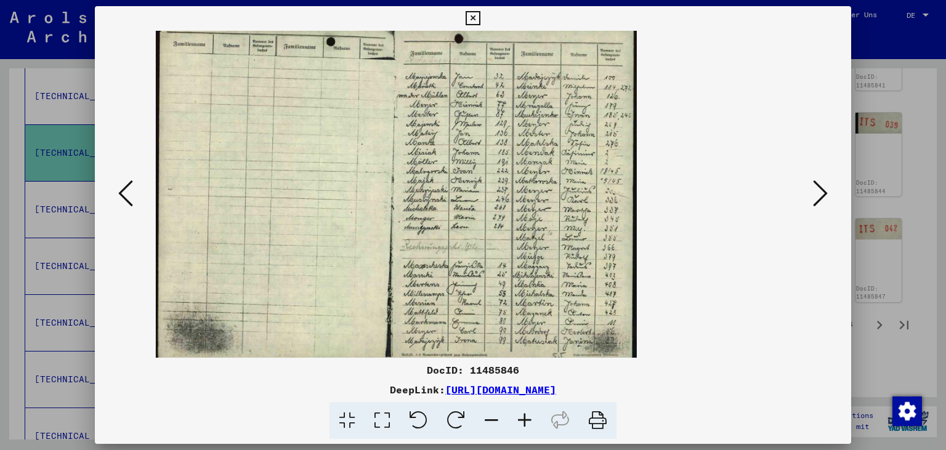
click at [526, 425] on icon at bounding box center [524, 421] width 33 height 38
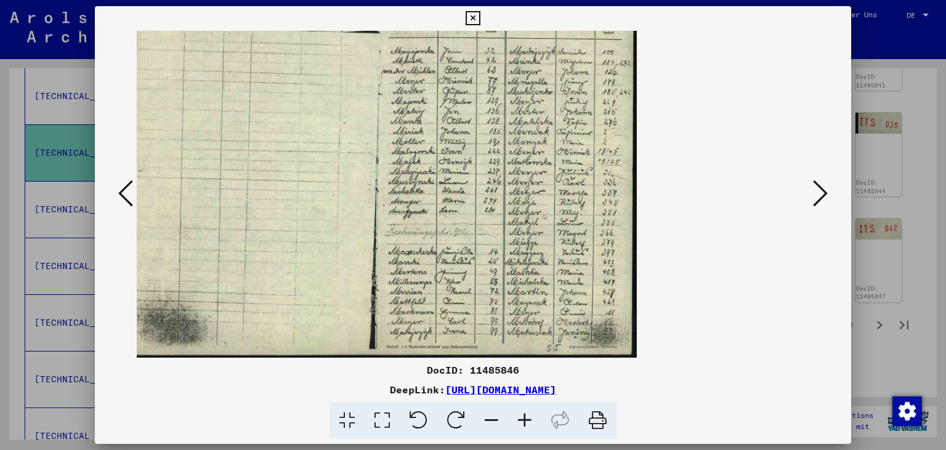
scroll to position [21, 0]
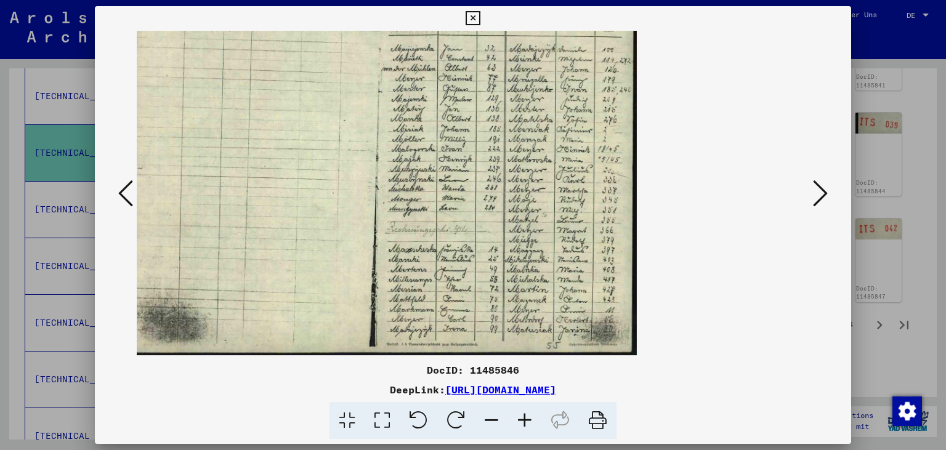
drag, startPoint x: 449, startPoint y: 330, endPoint x: 454, endPoint y: 309, distance: 21.4
click at [454, 309] on img at bounding box center [380, 173] width 512 height 364
click at [827, 193] on icon at bounding box center [820, 194] width 15 height 30
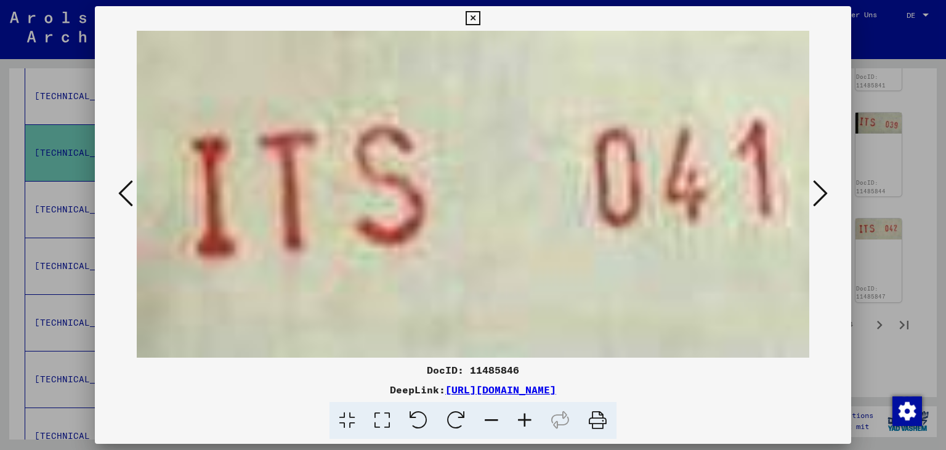
click at [827, 193] on icon at bounding box center [820, 194] width 15 height 30
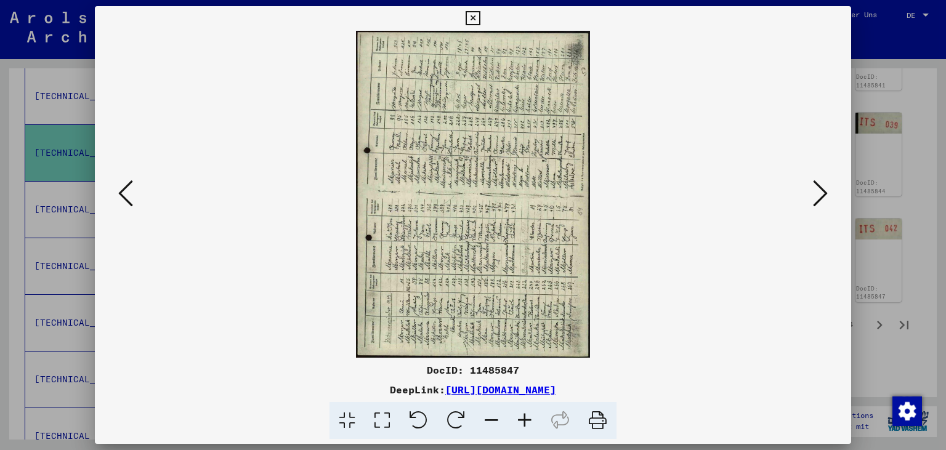
click at [826, 195] on icon at bounding box center [820, 194] width 15 height 30
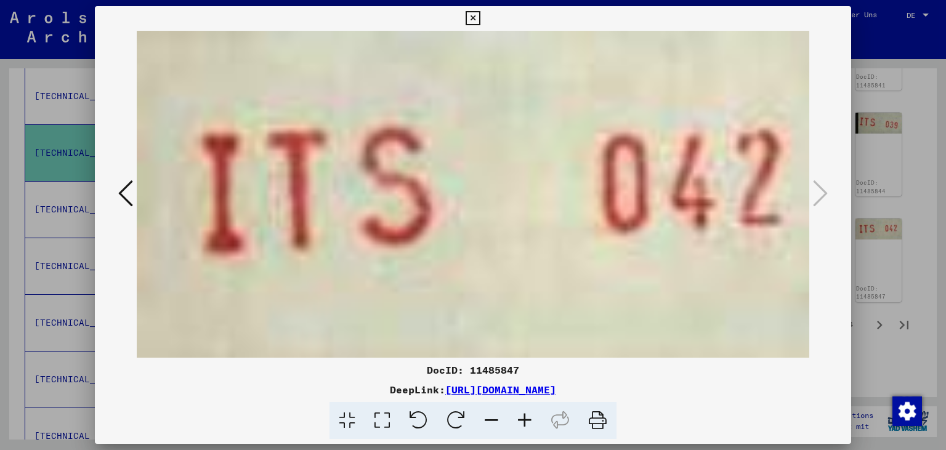
click at [480, 18] on icon at bounding box center [472, 18] width 14 height 15
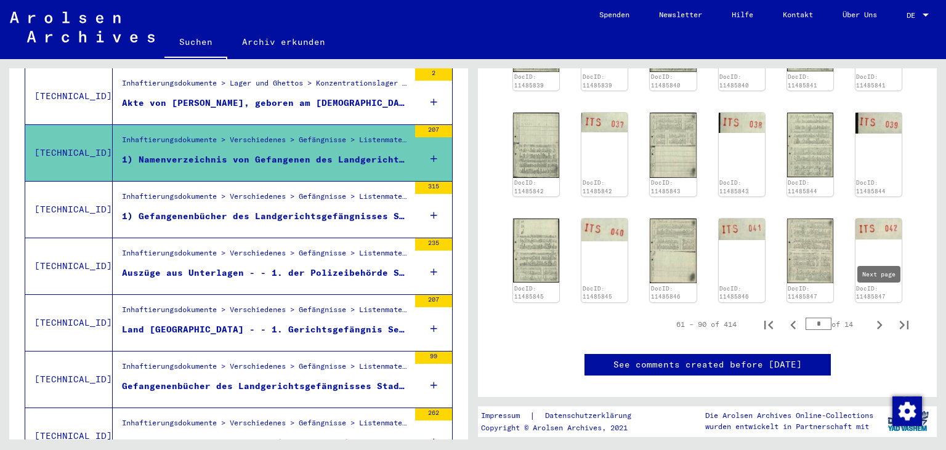
click at [878, 321] on icon "Next page" at bounding box center [880, 325] width 6 height 9
type input "*"
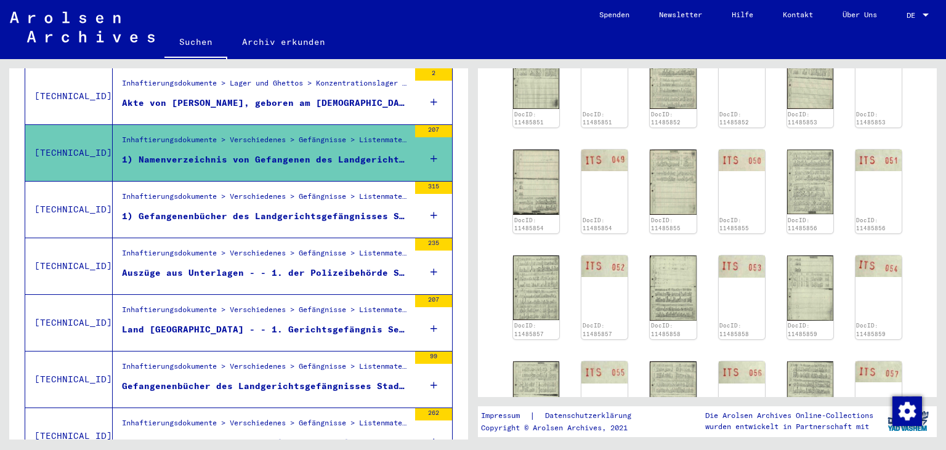
scroll to position [599, 0]
click at [527, 363] on img at bounding box center [536, 393] width 49 height 68
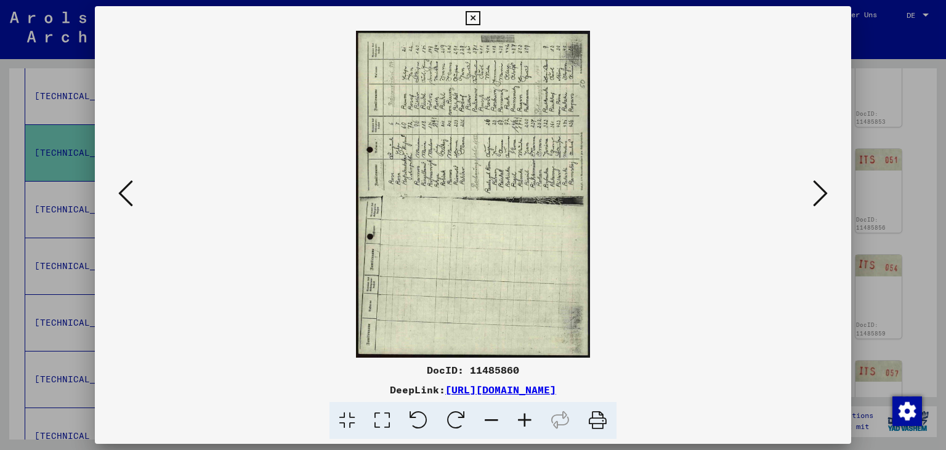
click at [456, 422] on icon at bounding box center [456, 421] width 38 height 38
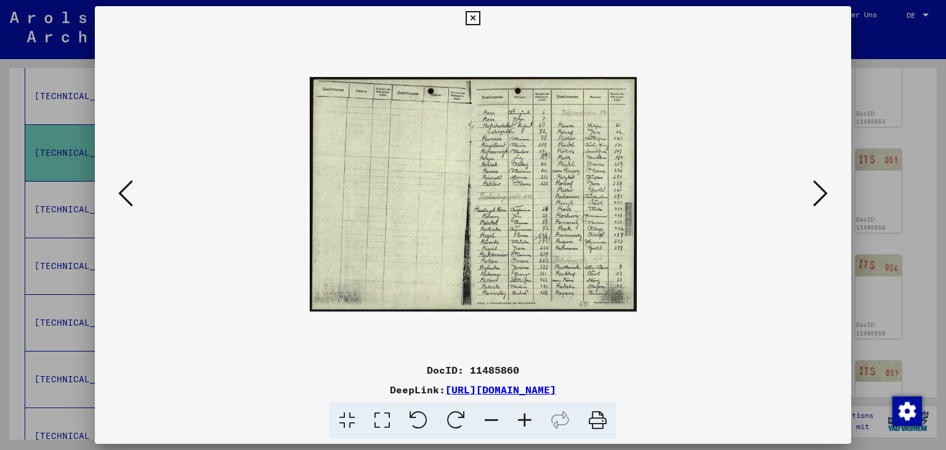
click at [524, 419] on icon at bounding box center [524, 421] width 33 height 38
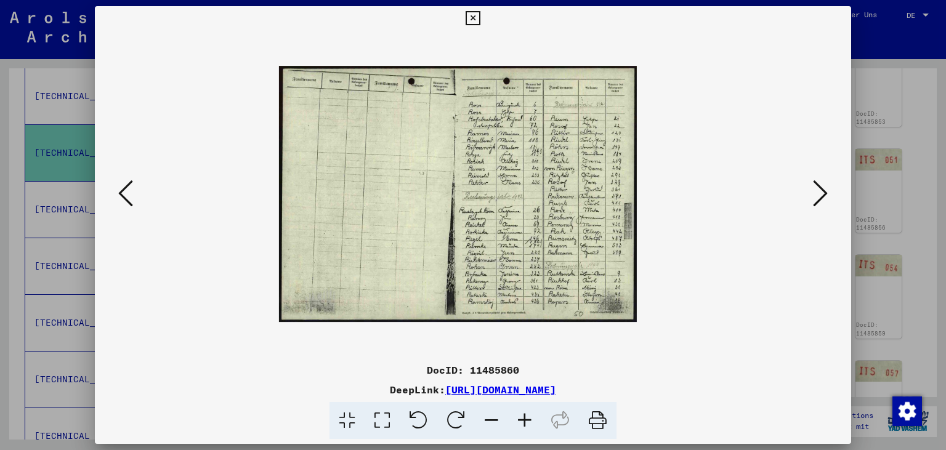
click at [524, 419] on icon at bounding box center [524, 421] width 33 height 38
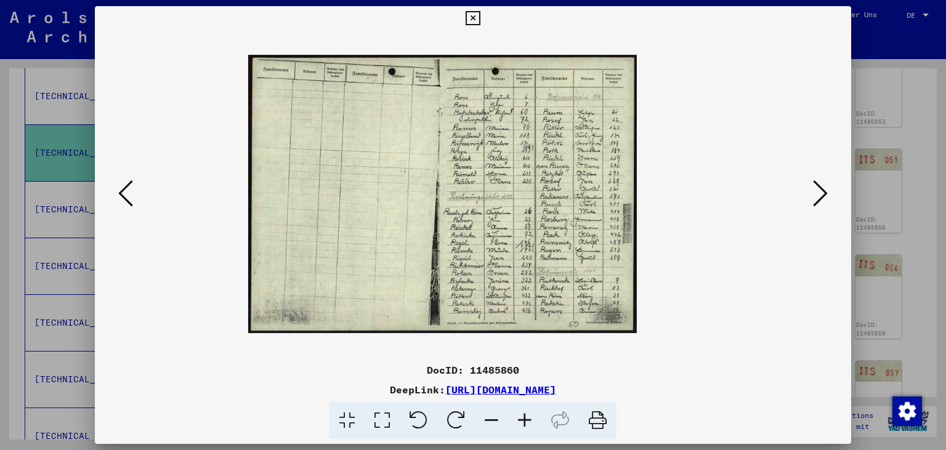
click at [524, 419] on icon at bounding box center [524, 421] width 33 height 38
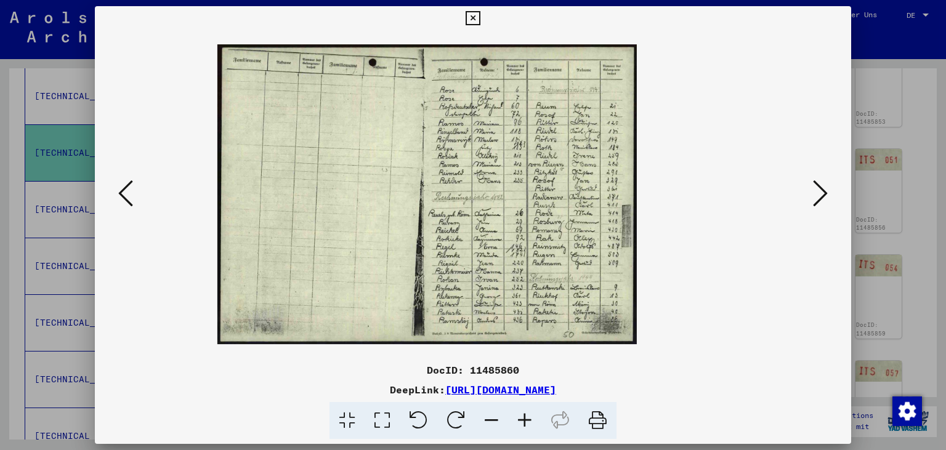
click at [524, 419] on icon at bounding box center [524, 421] width 33 height 38
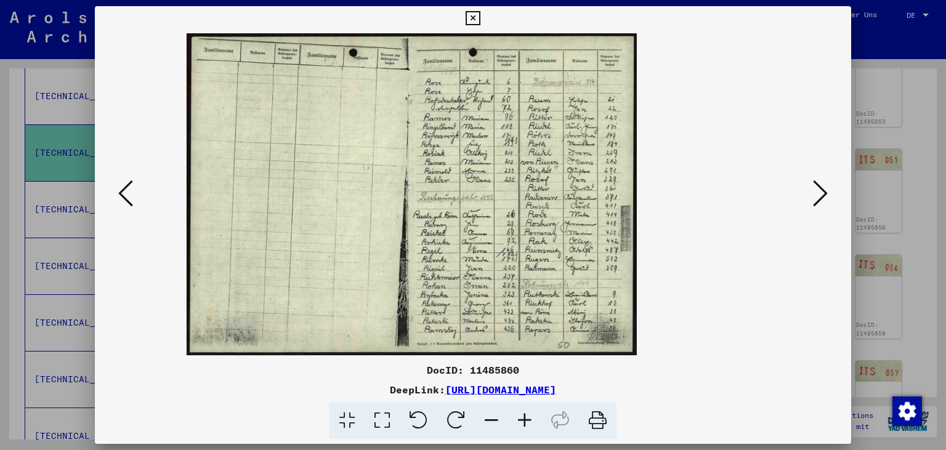
click at [524, 419] on icon at bounding box center [524, 421] width 33 height 38
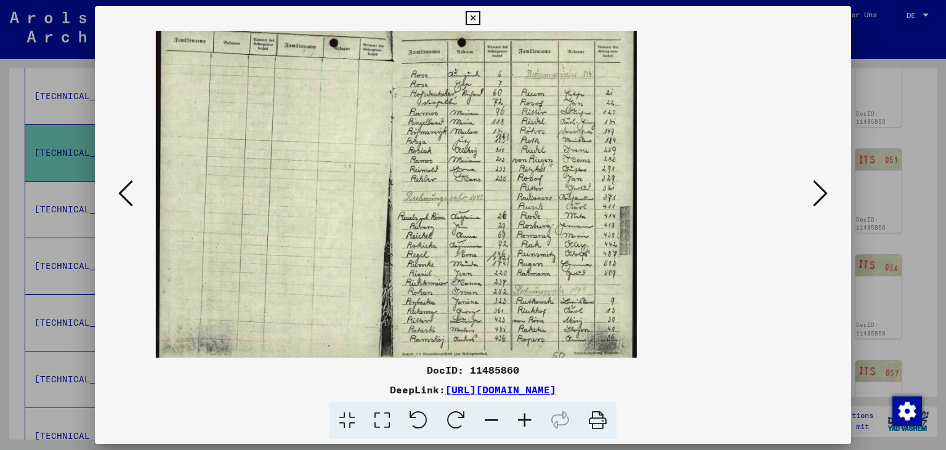
click at [524, 420] on icon at bounding box center [524, 421] width 33 height 38
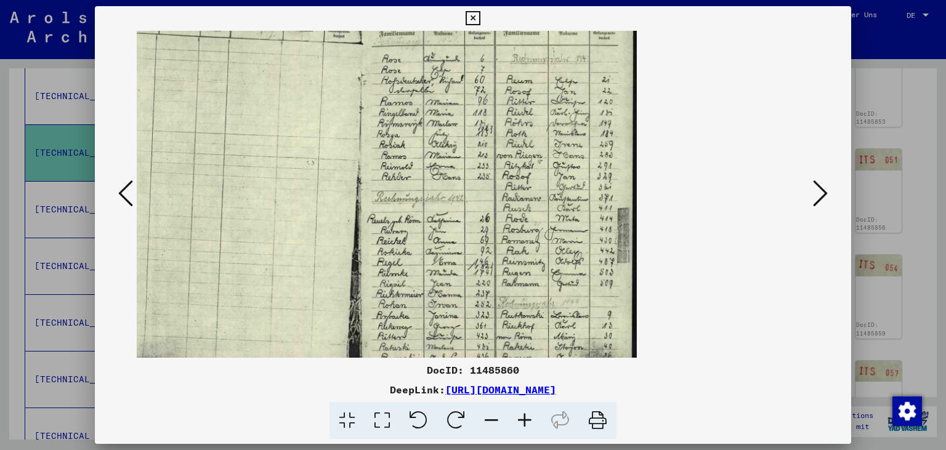
click at [480, 22] on icon at bounding box center [472, 18] width 14 height 15
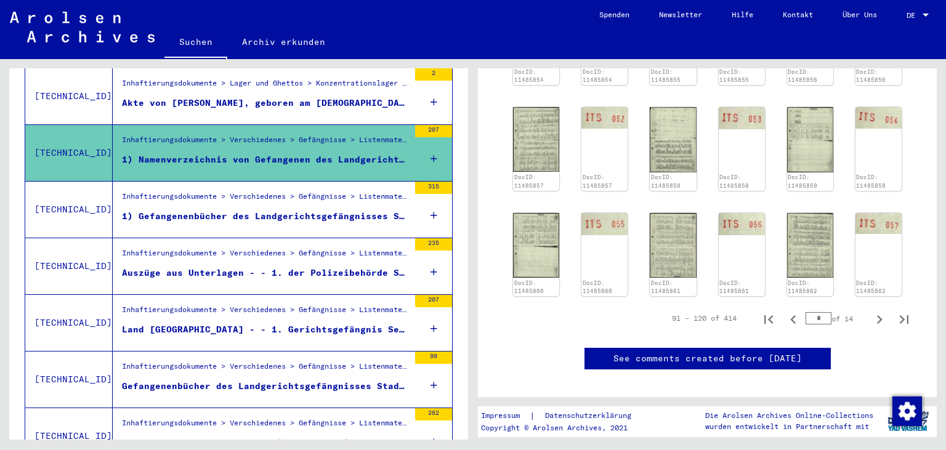
scroll to position [734, 0]
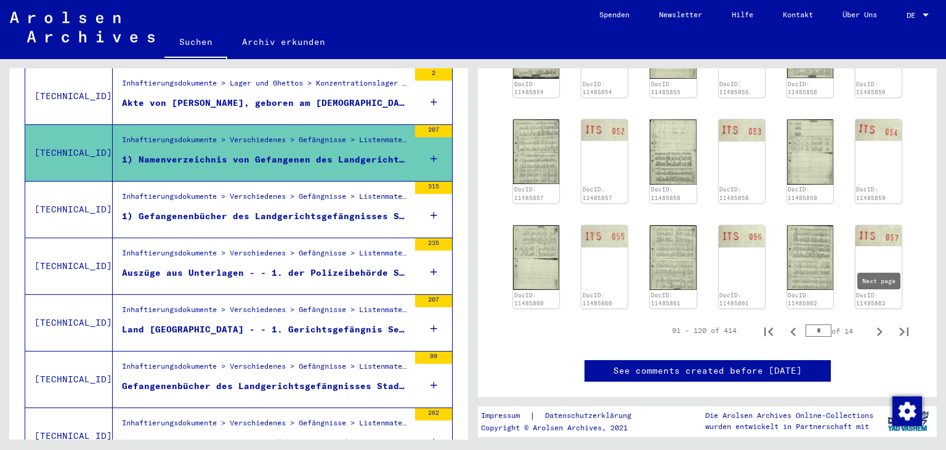
click at [878, 323] on icon "Next page" at bounding box center [878, 331] width 17 height 17
type input "*"
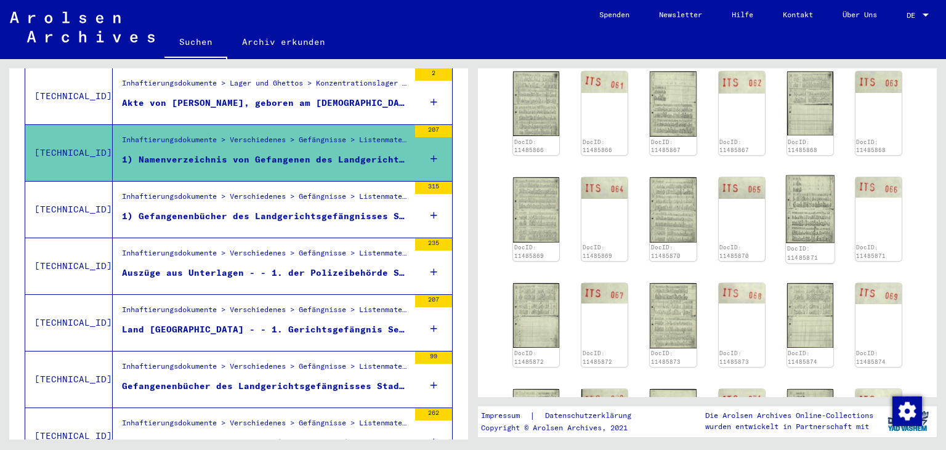
scroll to position [593, 0]
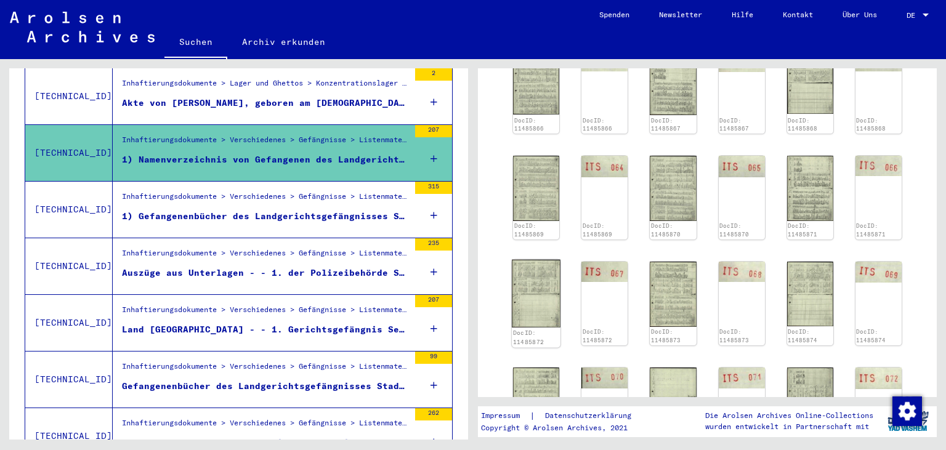
click at [531, 279] on img at bounding box center [536, 294] width 49 height 68
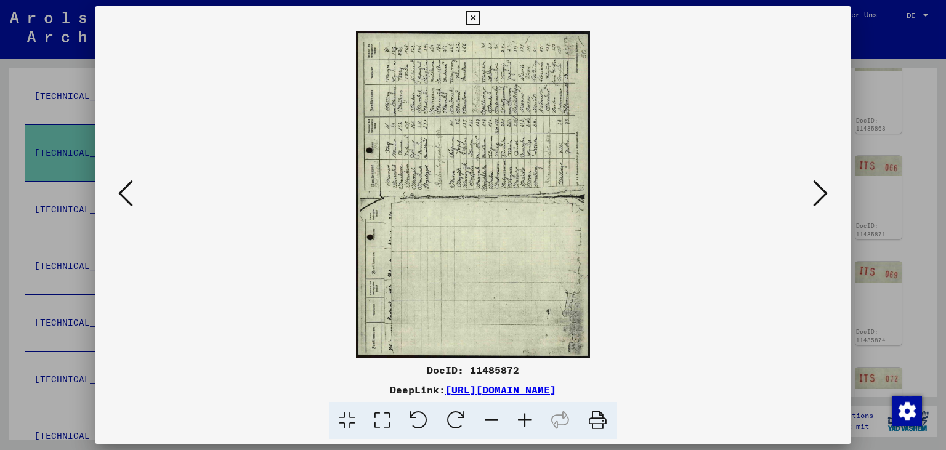
click at [459, 425] on icon at bounding box center [456, 421] width 38 height 38
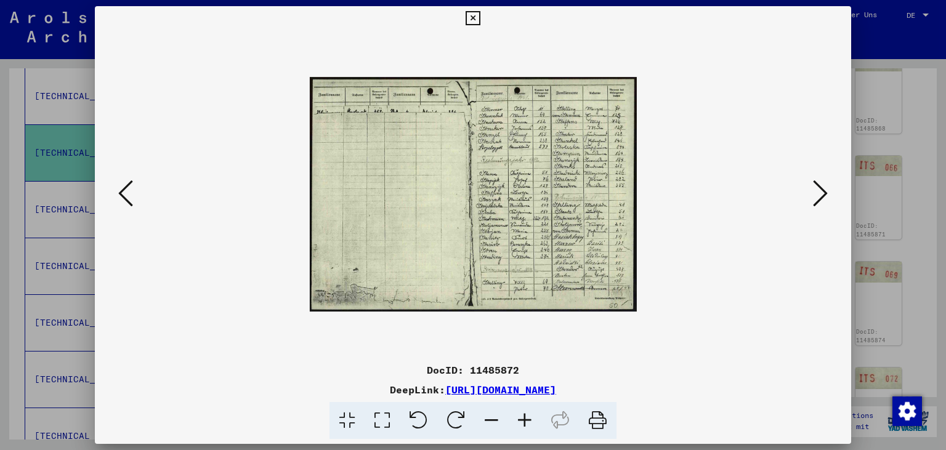
click at [520, 430] on icon at bounding box center [524, 421] width 33 height 38
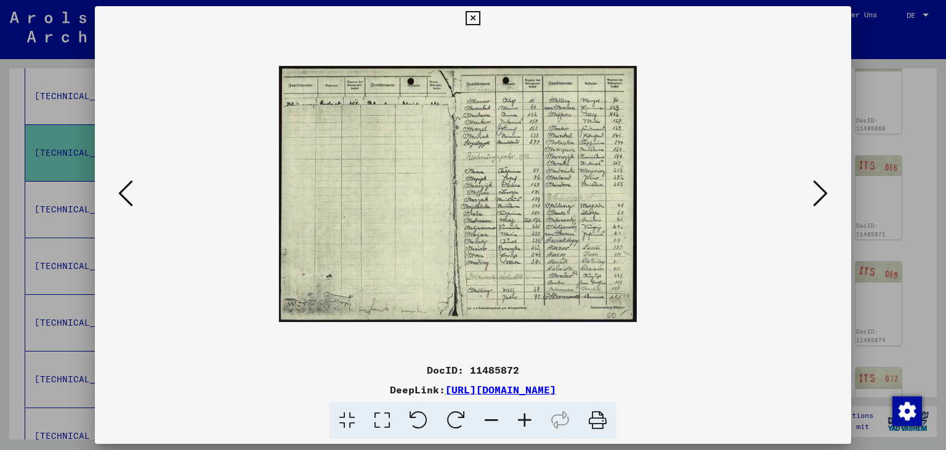
click at [518, 430] on icon at bounding box center [524, 421] width 33 height 38
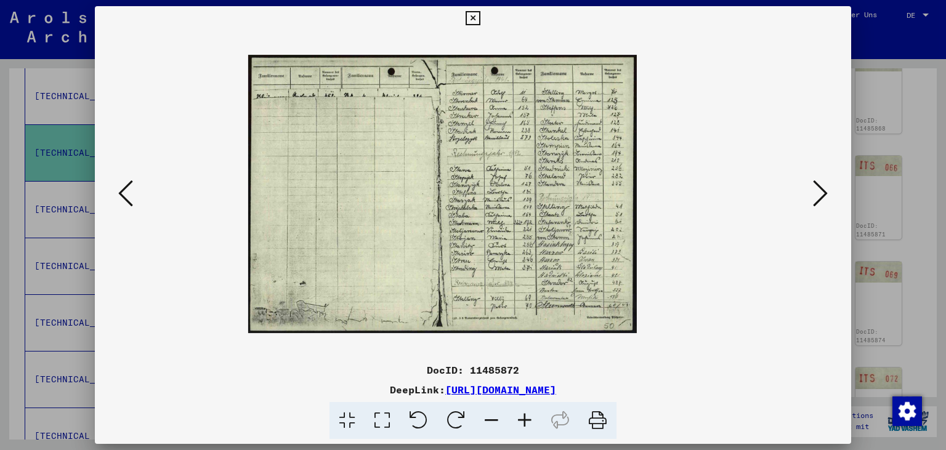
click at [518, 430] on icon at bounding box center [524, 421] width 33 height 38
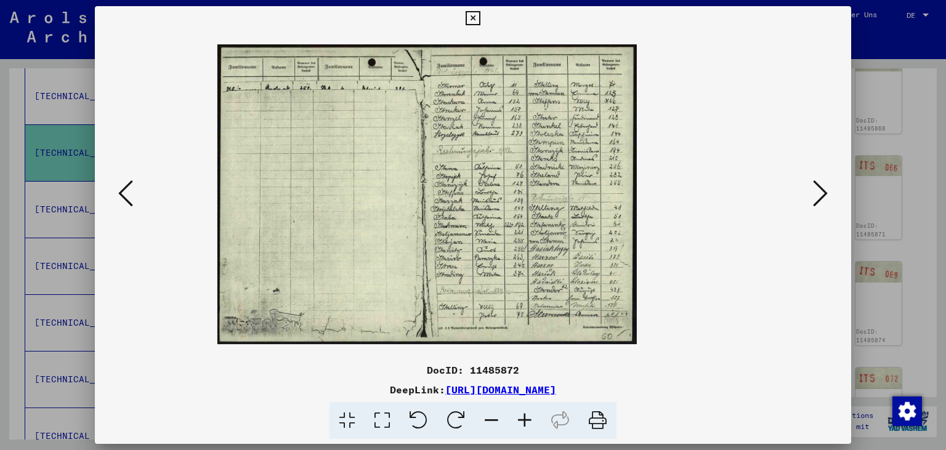
click at [518, 430] on icon at bounding box center [524, 421] width 33 height 38
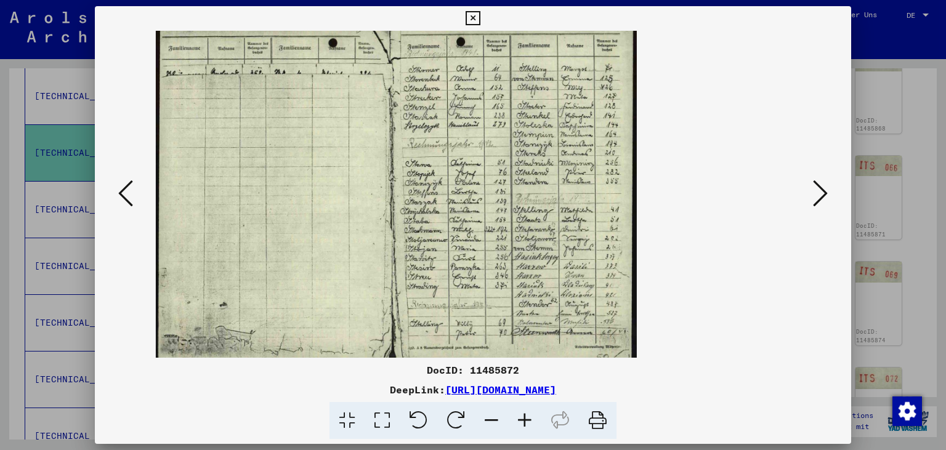
click at [517, 430] on icon at bounding box center [524, 421] width 33 height 38
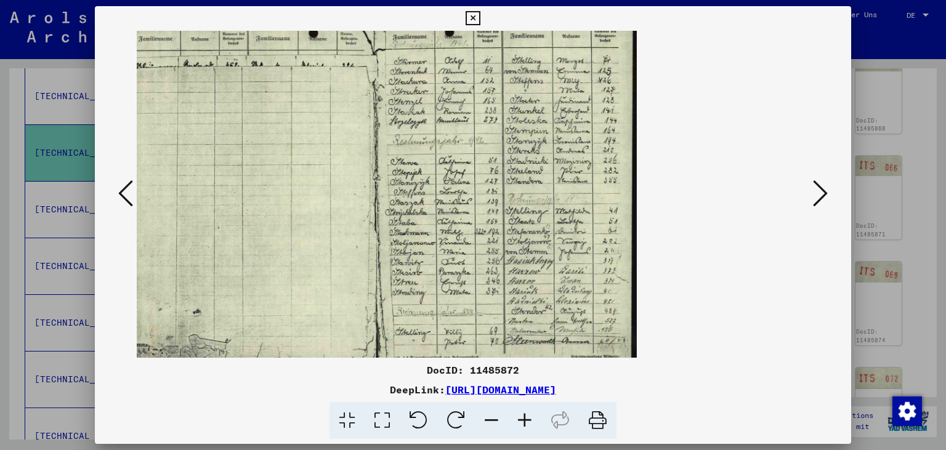
click at [517, 432] on icon at bounding box center [524, 421] width 33 height 38
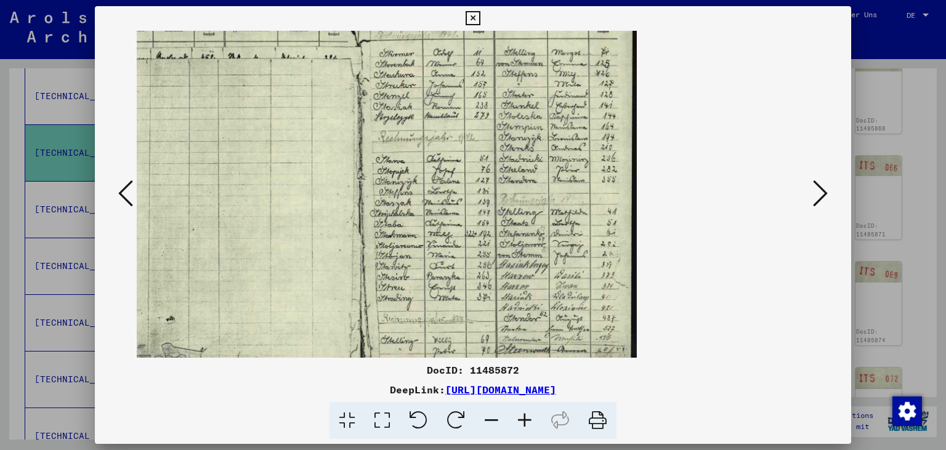
click at [827, 193] on icon at bounding box center [820, 194] width 15 height 30
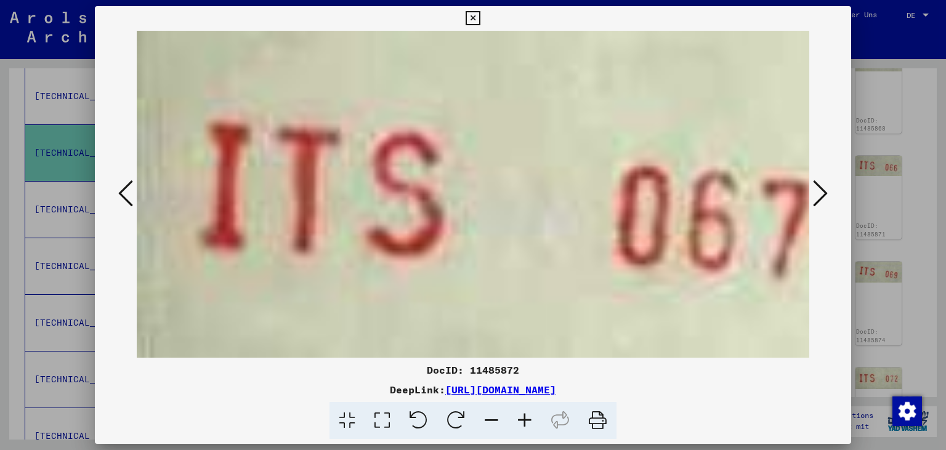
click at [827, 193] on icon at bounding box center [820, 194] width 15 height 30
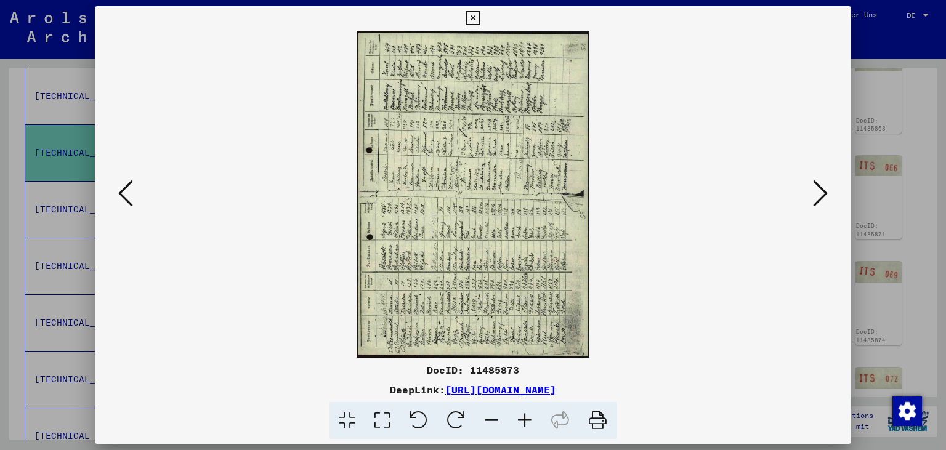
click at [827, 193] on icon at bounding box center [820, 194] width 15 height 30
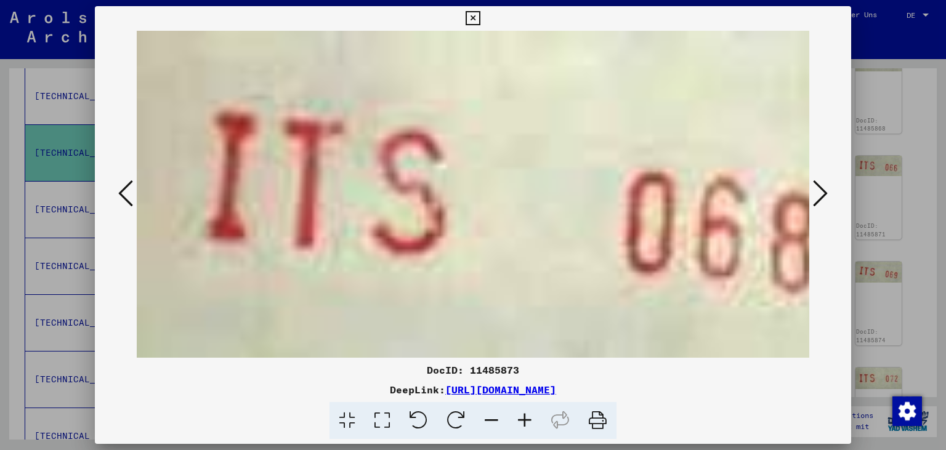
click at [827, 193] on icon at bounding box center [820, 194] width 15 height 30
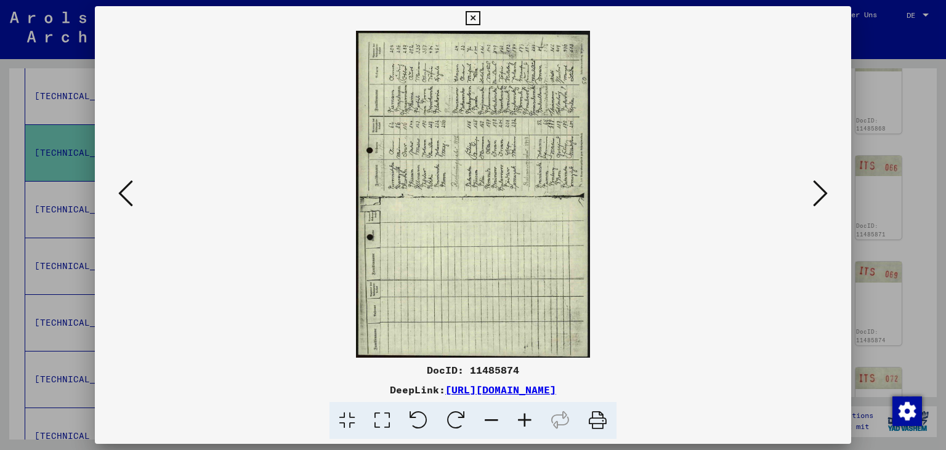
click at [452, 428] on icon at bounding box center [456, 421] width 38 height 38
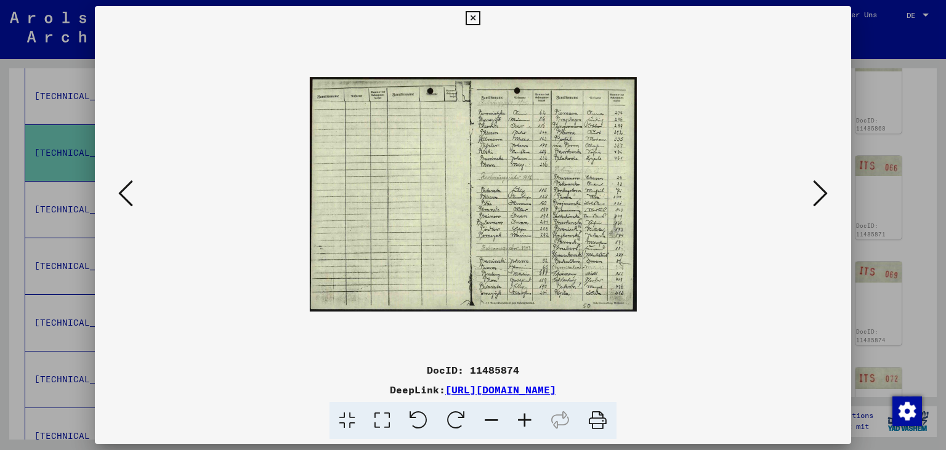
click at [522, 423] on icon at bounding box center [524, 421] width 33 height 38
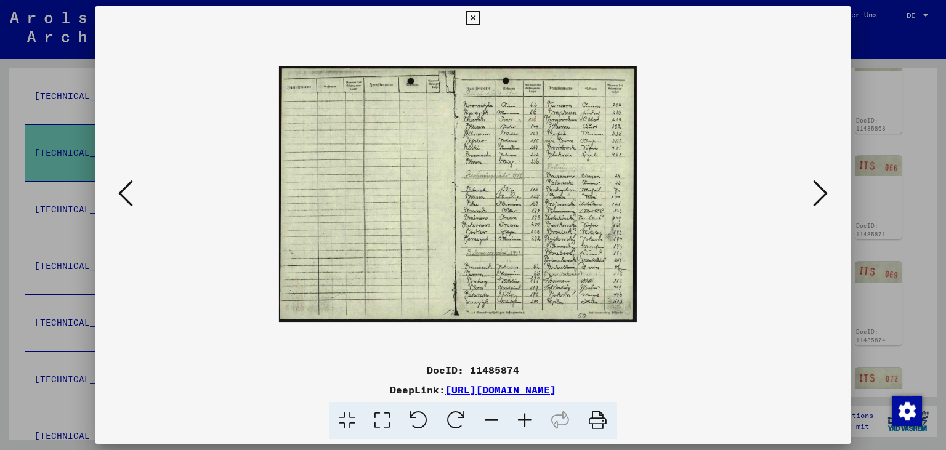
click at [523, 423] on icon at bounding box center [524, 421] width 33 height 38
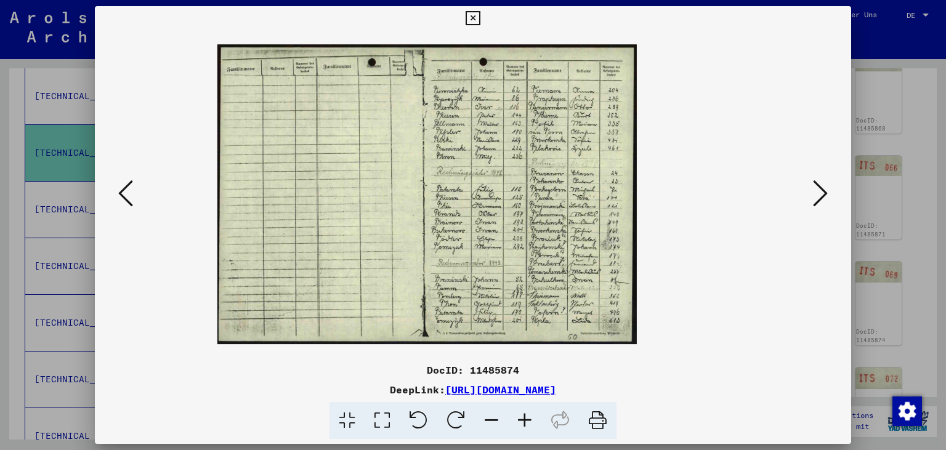
click at [523, 423] on icon at bounding box center [524, 421] width 33 height 38
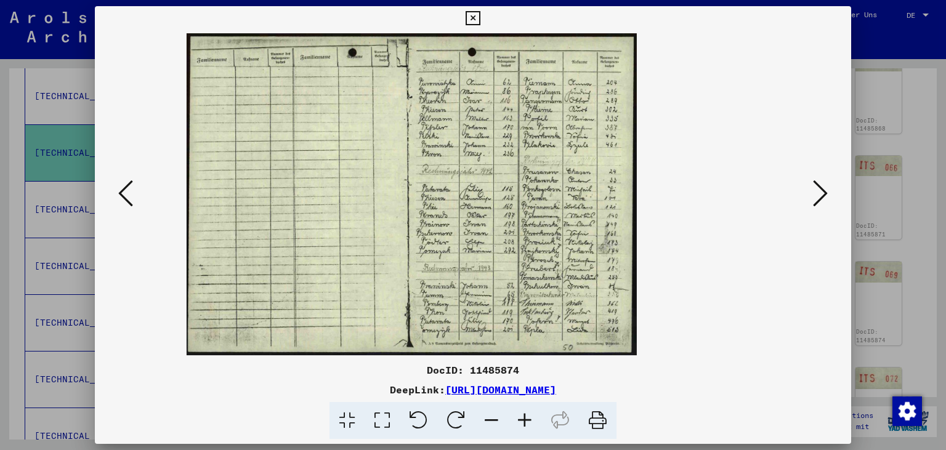
click at [523, 423] on icon at bounding box center [524, 421] width 33 height 38
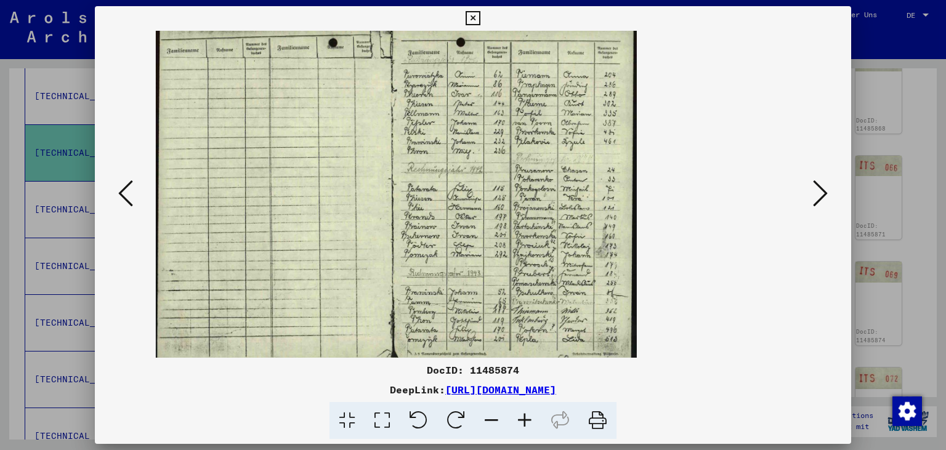
click at [523, 423] on icon at bounding box center [524, 421] width 33 height 38
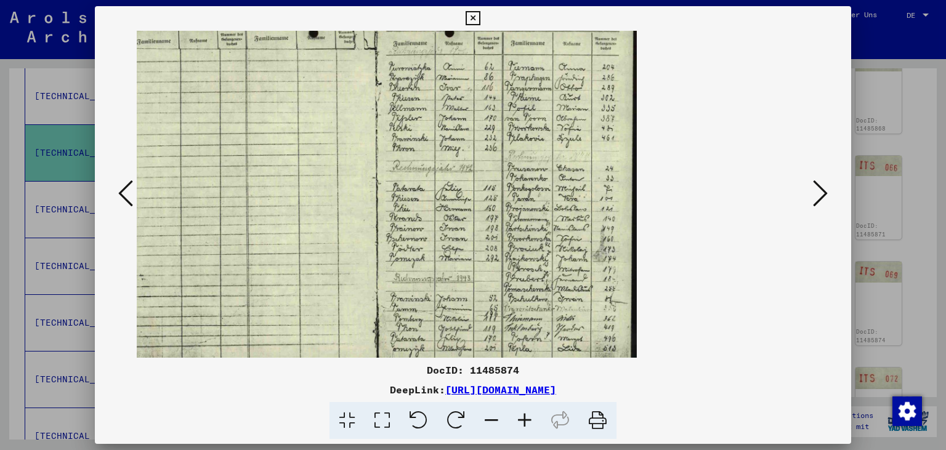
click at [523, 423] on icon at bounding box center [524, 421] width 33 height 38
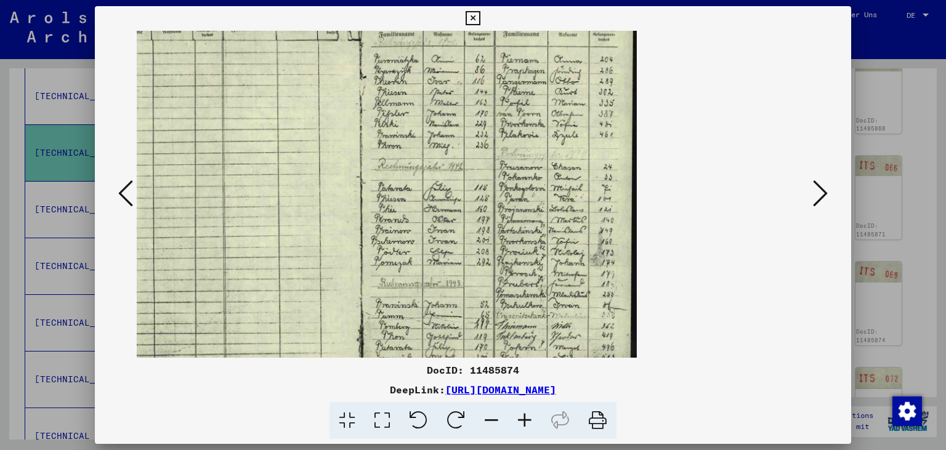
click at [523, 423] on icon at bounding box center [524, 421] width 33 height 38
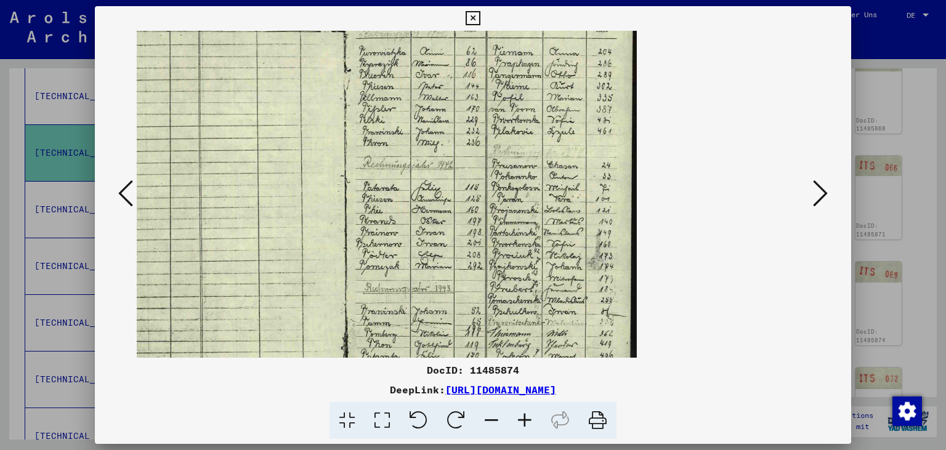
click at [523, 423] on icon at bounding box center [524, 421] width 33 height 38
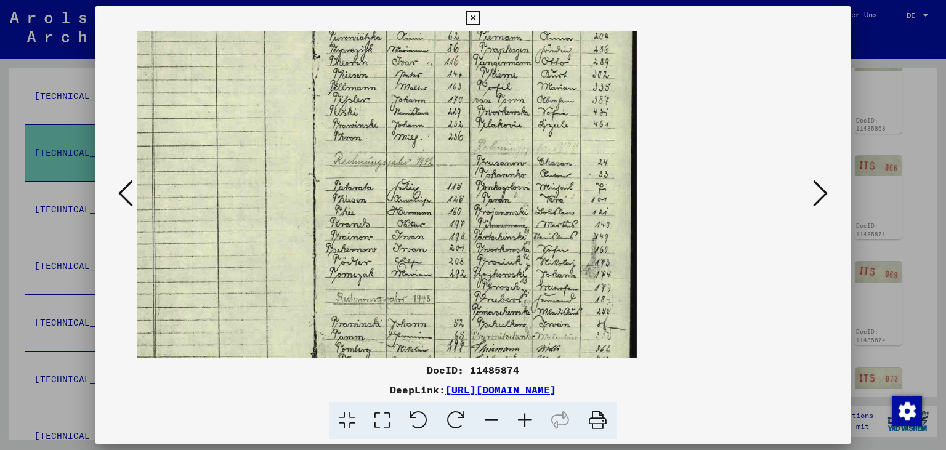
click at [523, 423] on icon at bounding box center [524, 421] width 33 height 38
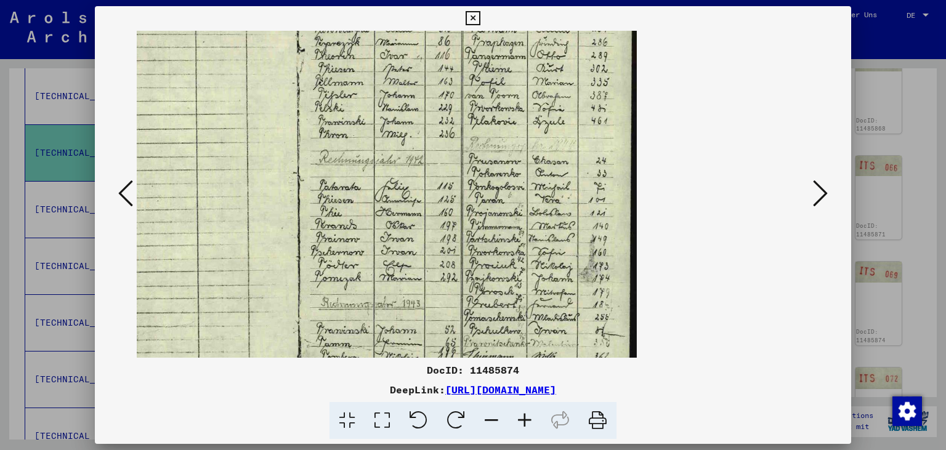
click at [526, 419] on icon at bounding box center [524, 421] width 33 height 38
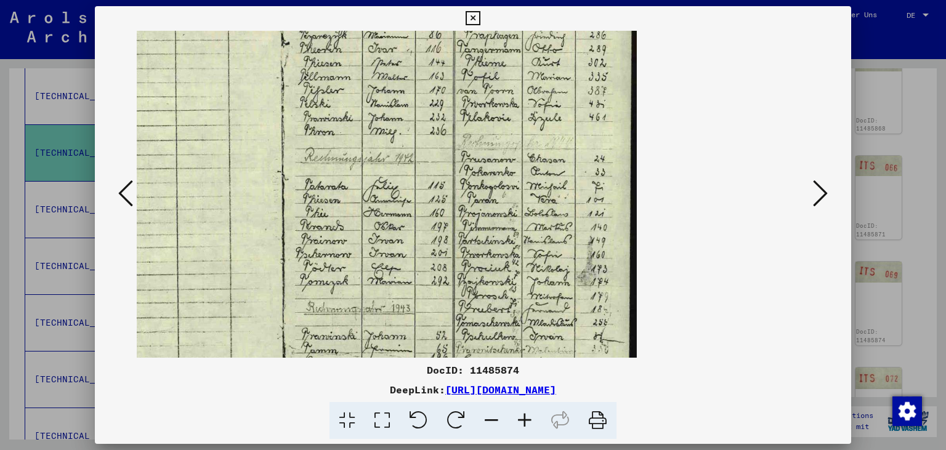
click at [526, 419] on icon at bounding box center [524, 421] width 33 height 38
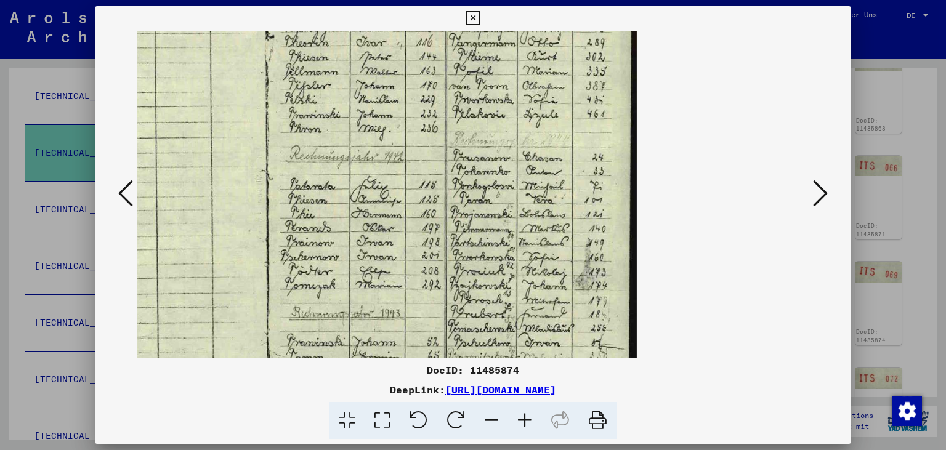
click at [526, 419] on icon at bounding box center [524, 421] width 33 height 38
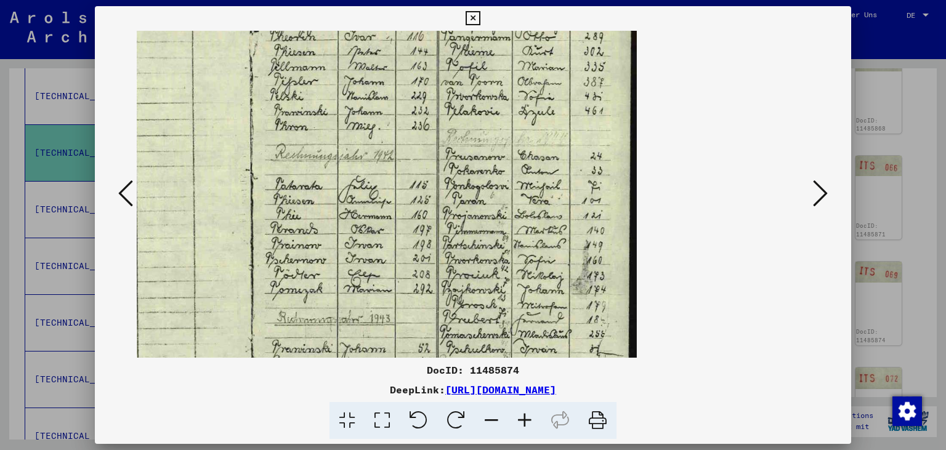
drag, startPoint x: 846, startPoint y: 20, endPoint x: 838, endPoint y: 23, distance: 8.6
click at [480, 20] on icon at bounding box center [472, 18] width 14 height 15
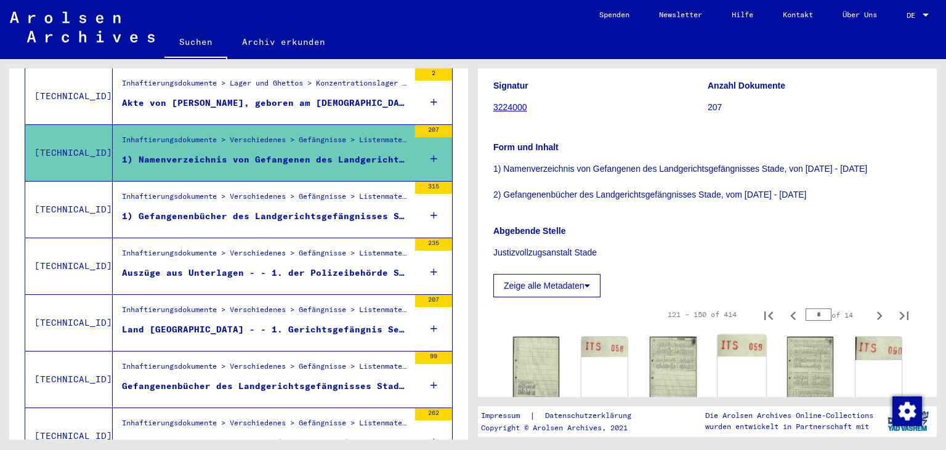
scroll to position [204, 0]
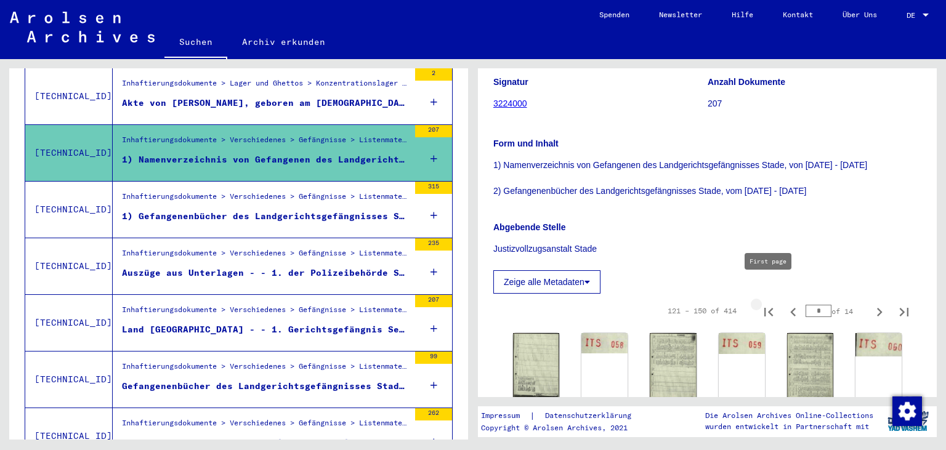
click at [771, 308] on icon "First page" at bounding box center [768, 312] width 9 height 9
type input "*"
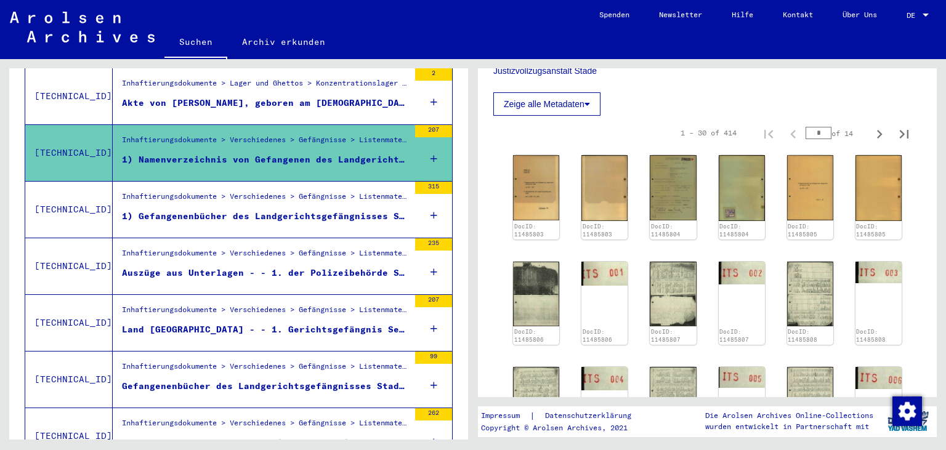
scroll to position [476, 0]
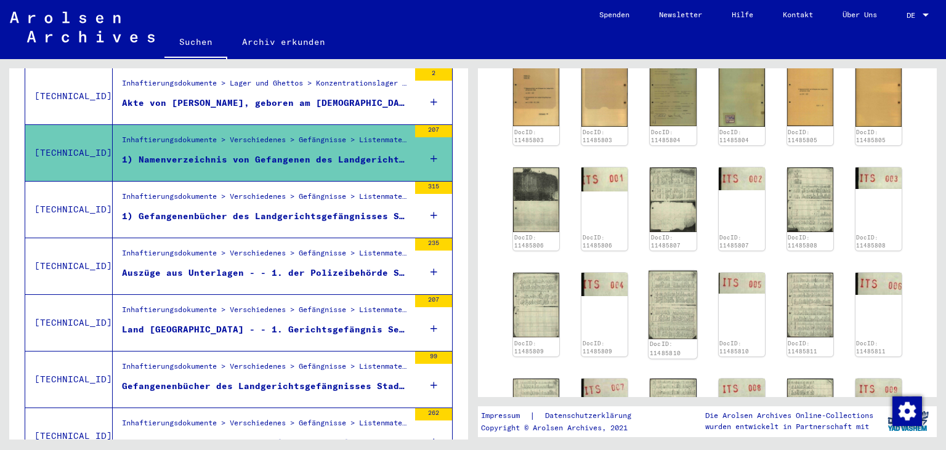
click at [683, 290] on img at bounding box center [672, 305] width 49 height 68
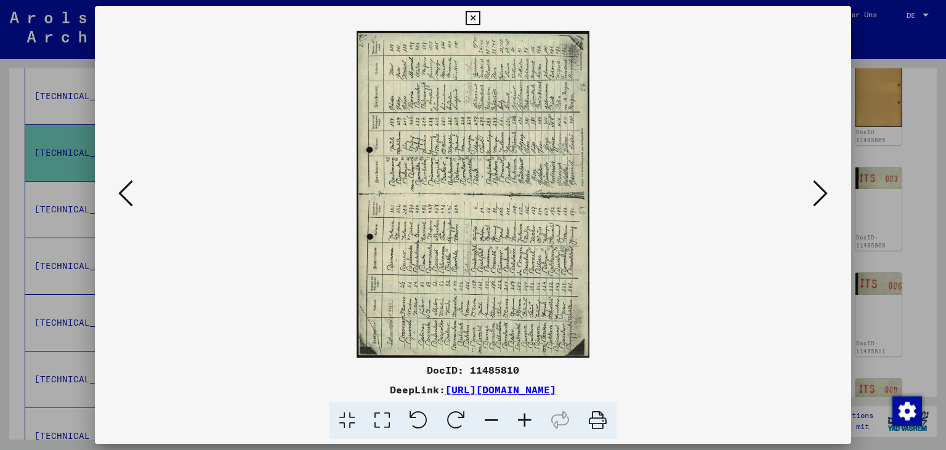
click at [462, 422] on icon at bounding box center [456, 421] width 38 height 38
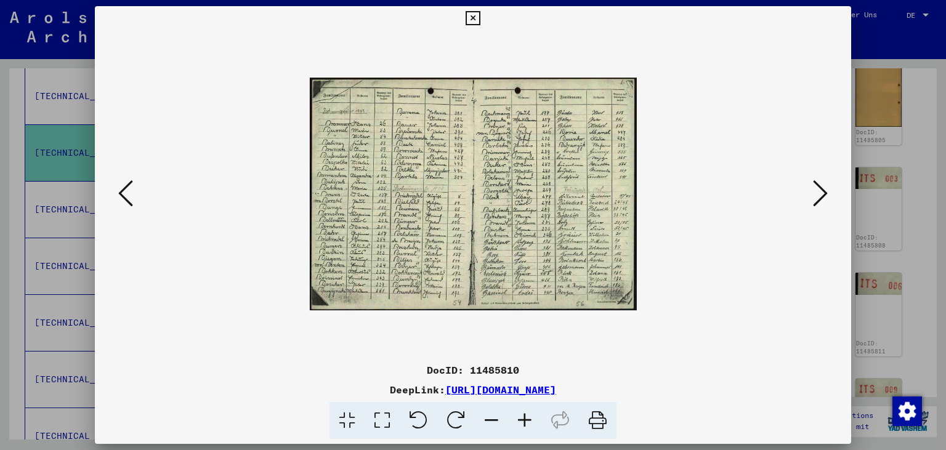
click at [519, 420] on icon at bounding box center [524, 421] width 33 height 38
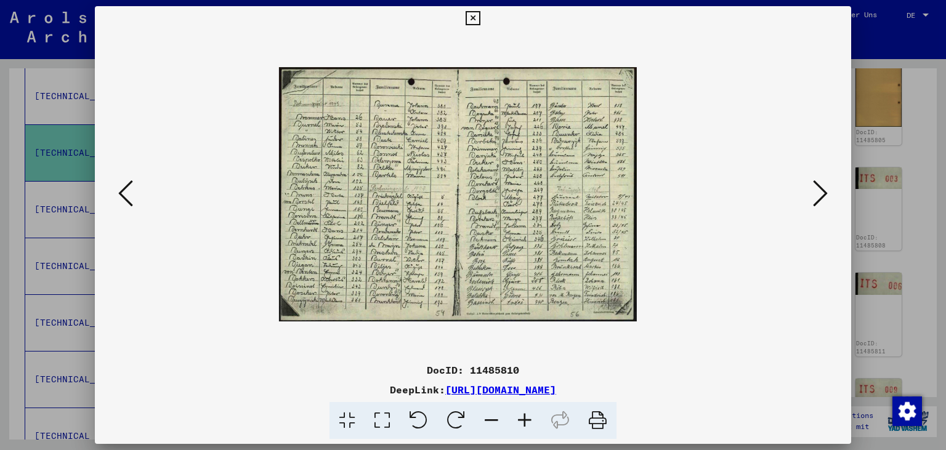
click at [519, 420] on icon at bounding box center [524, 421] width 33 height 38
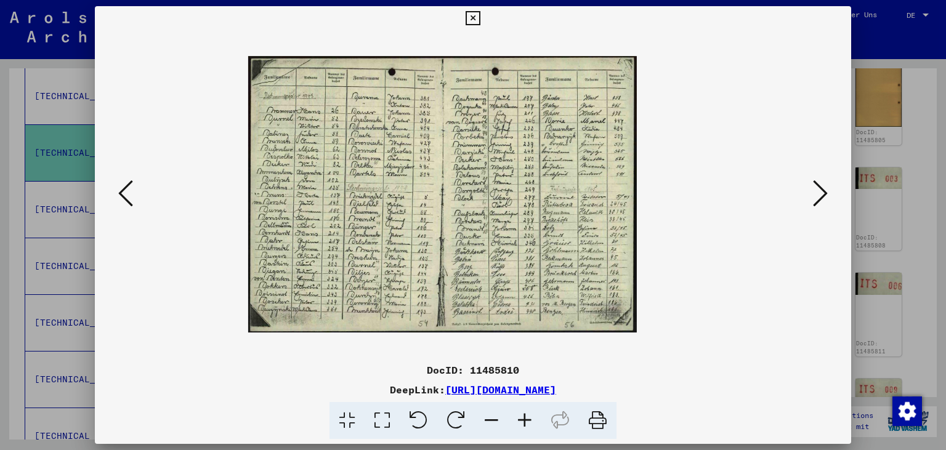
click at [519, 420] on icon at bounding box center [524, 421] width 33 height 38
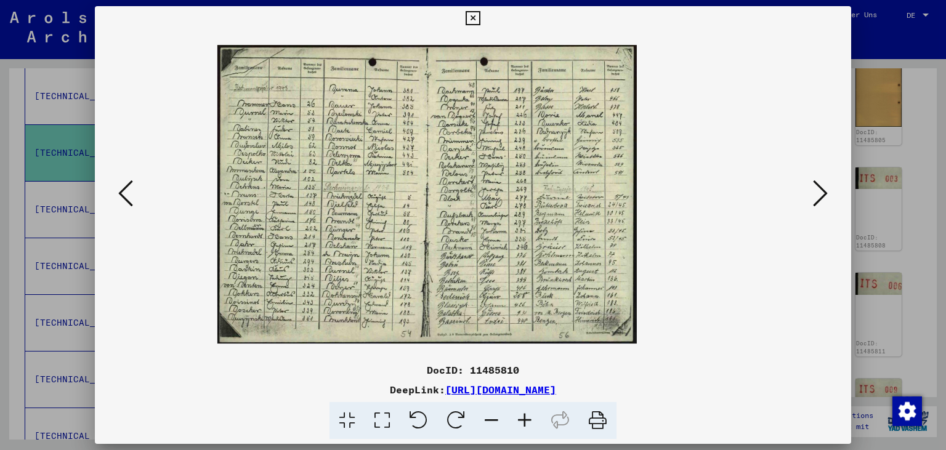
click at [519, 420] on icon at bounding box center [524, 421] width 33 height 38
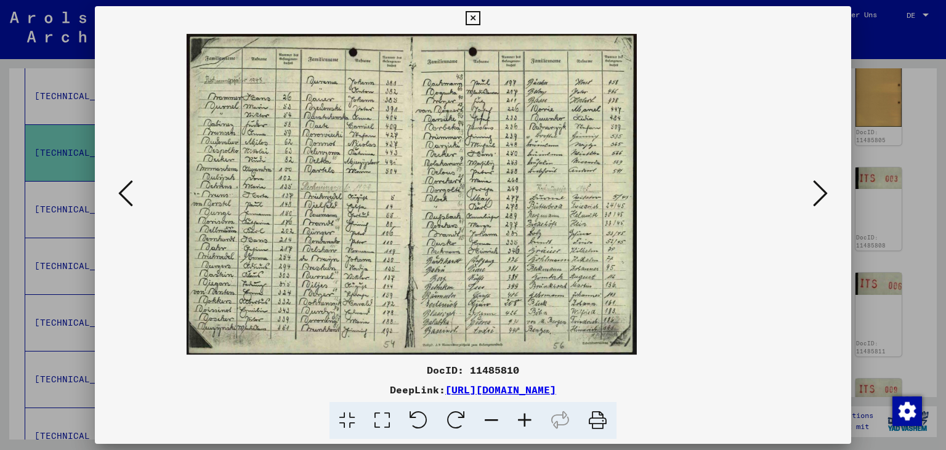
click at [519, 420] on icon at bounding box center [524, 421] width 33 height 38
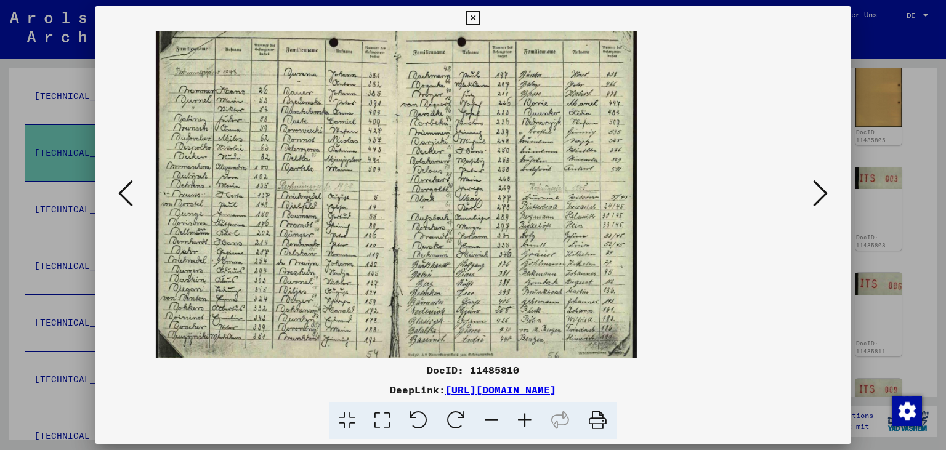
click at [519, 420] on icon at bounding box center [524, 421] width 33 height 38
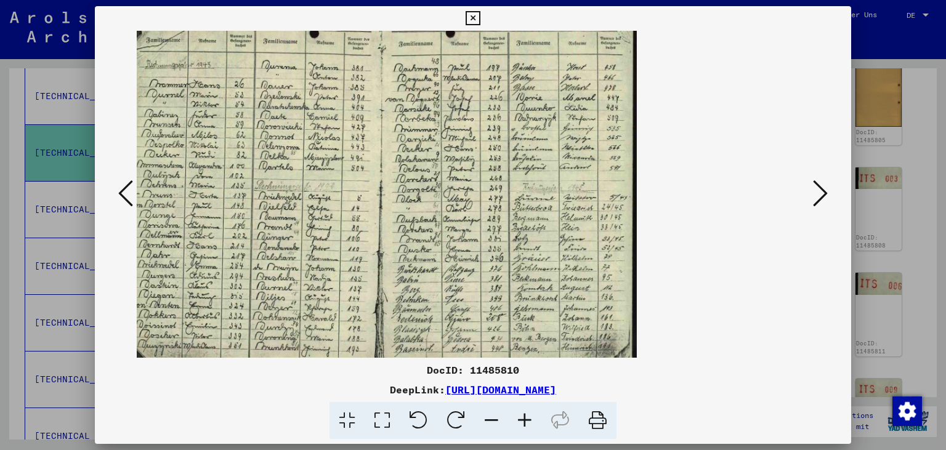
click at [519, 420] on icon at bounding box center [524, 421] width 33 height 38
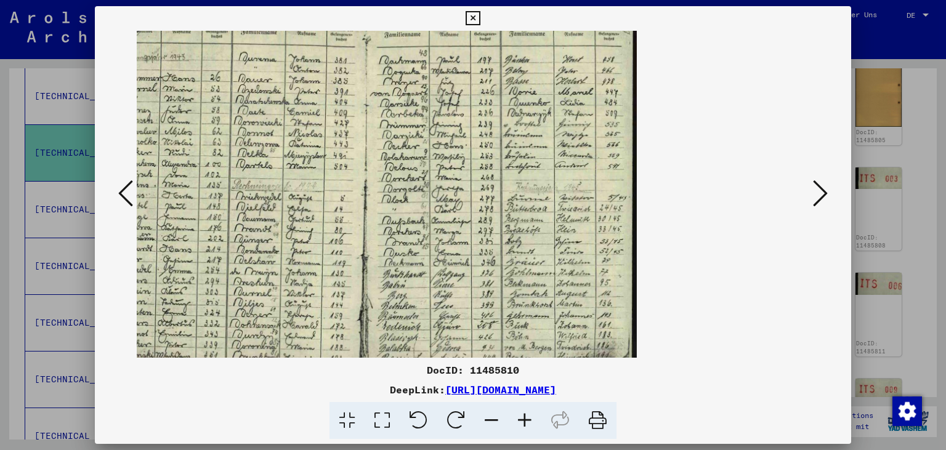
click at [519, 420] on icon at bounding box center [524, 421] width 33 height 38
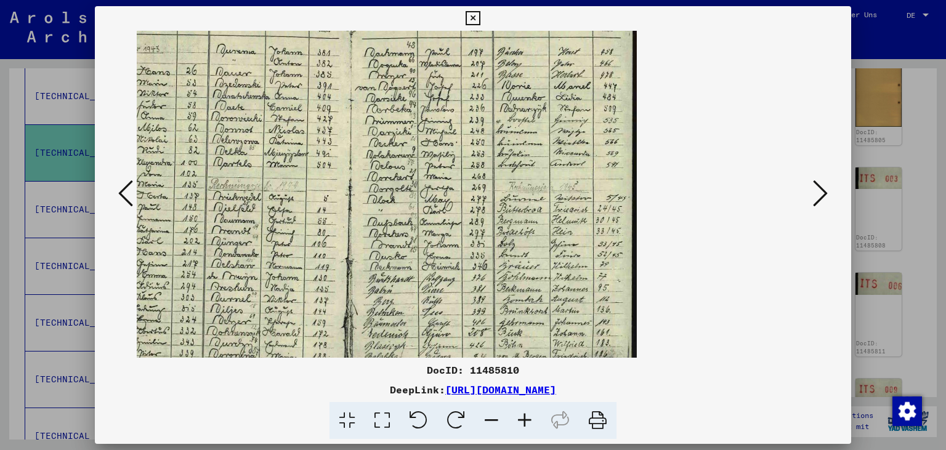
click at [122, 190] on icon at bounding box center [125, 194] width 15 height 30
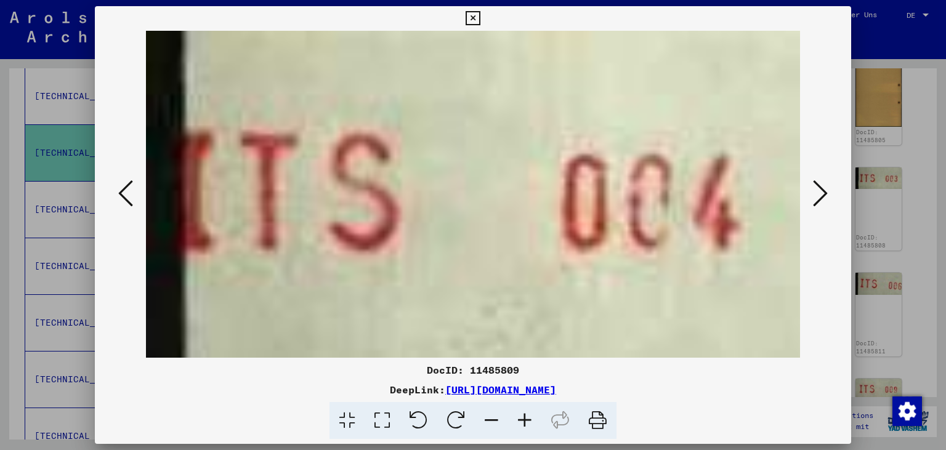
click at [121, 190] on icon at bounding box center [125, 194] width 15 height 30
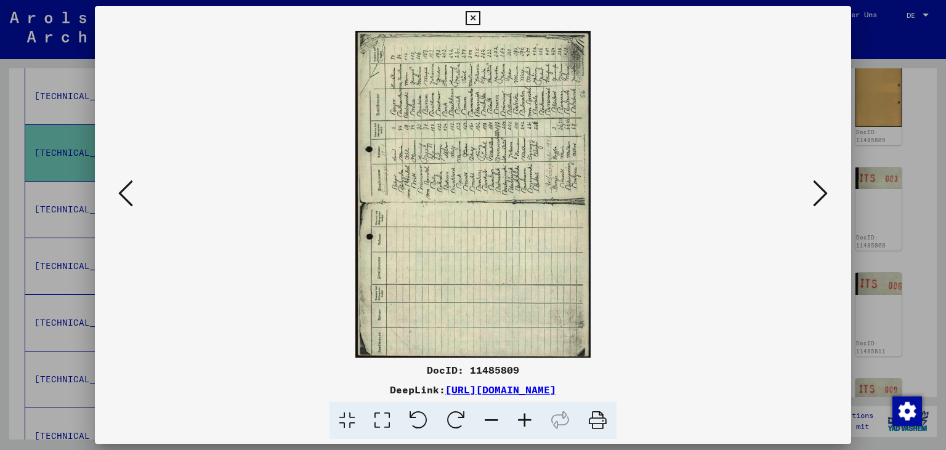
click at [459, 416] on icon at bounding box center [456, 421] width 38 height 38
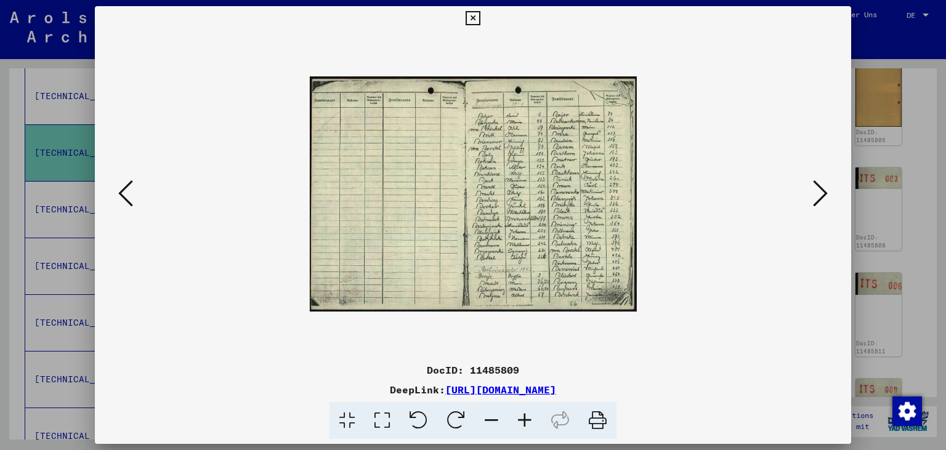
click at [526, 424] on icon at bounding box center [524, 421] width 33 height 38
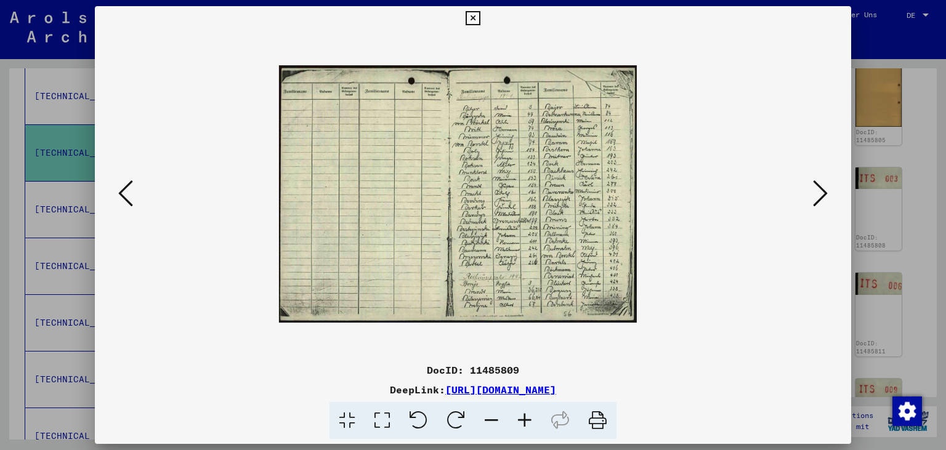
click at [526, 424] on icon at bounding box center [524, 421] width 33 height 38
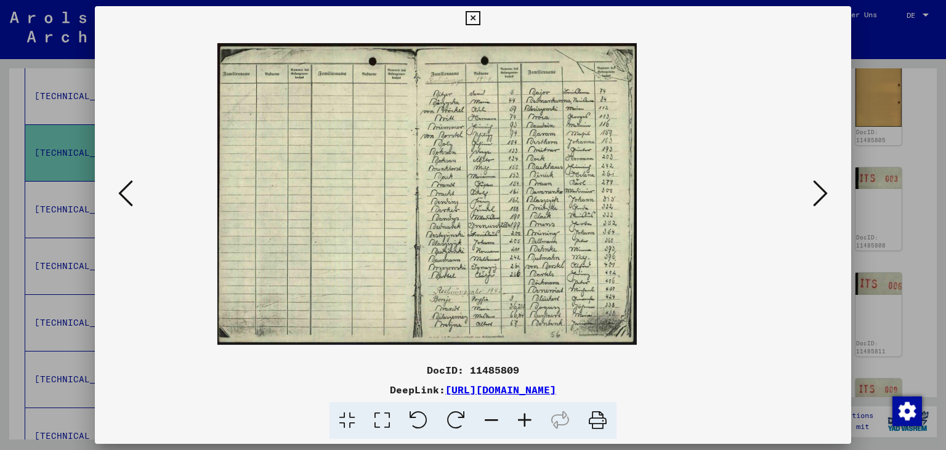
click at [526, 424] on icon at bounding box center [524, 421] width 33 height 38
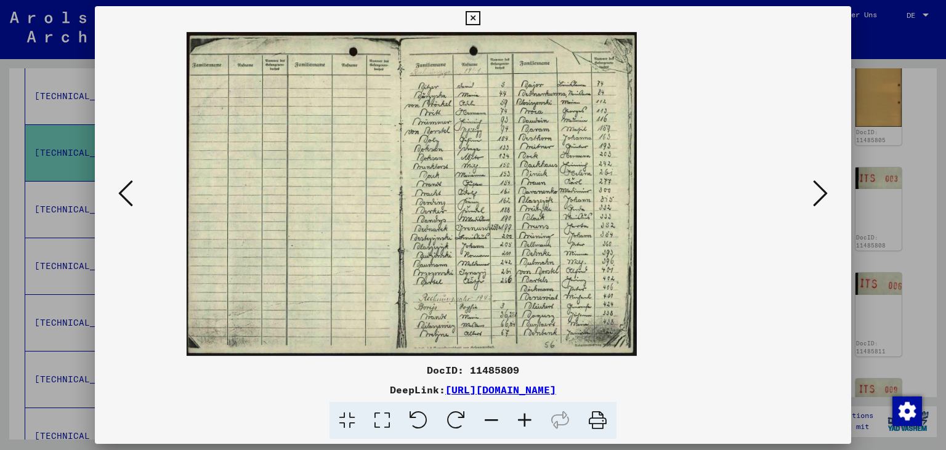
click at [526, 424] on icon at bounding box center [524, 421] width 33 height 38
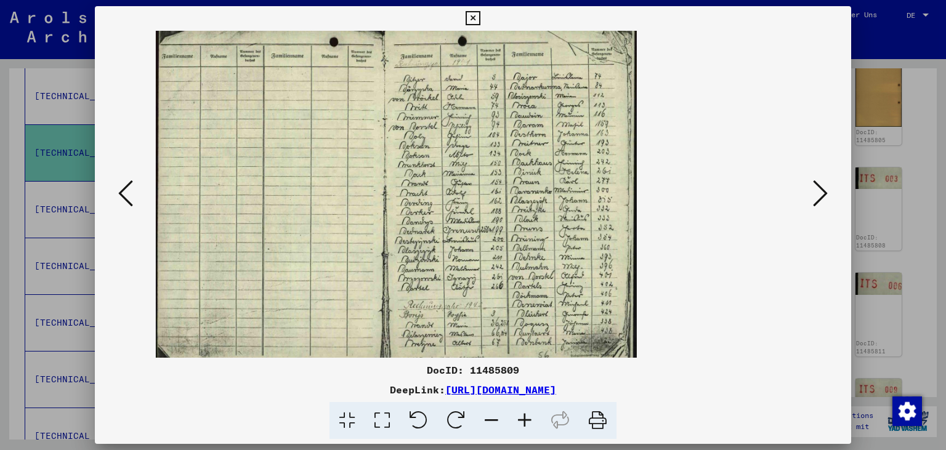
click at [526, 424] on icon at bounding box center [524, 421] width 33 height 38
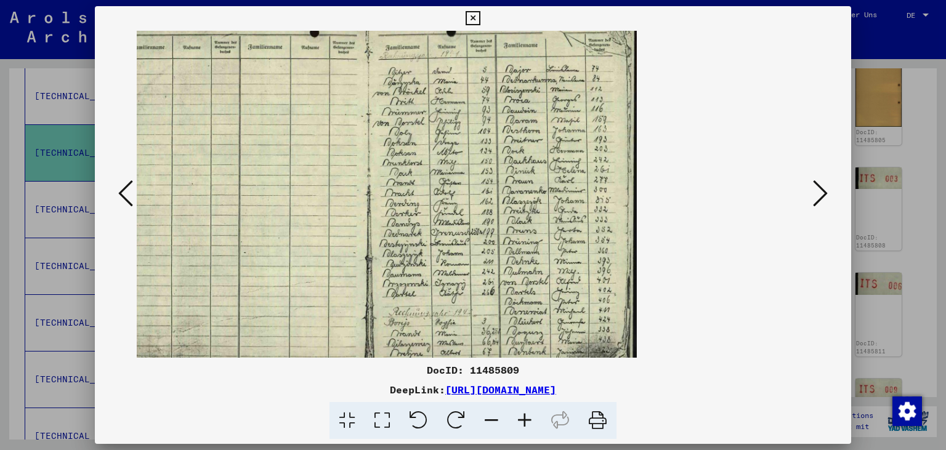
click at [526, 424] on icon at bounding box center [524, 421] width 33 height 38
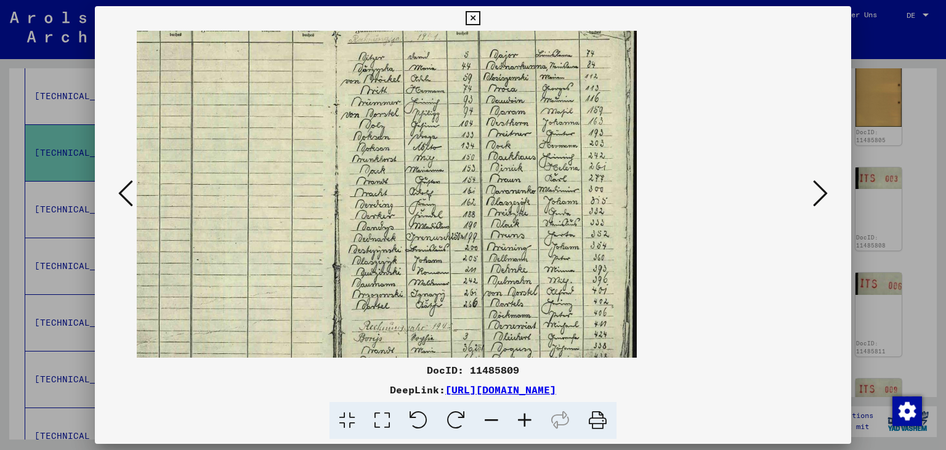
click at [526, 424] on icon at bounding box center [524, 421] width 33 height 38
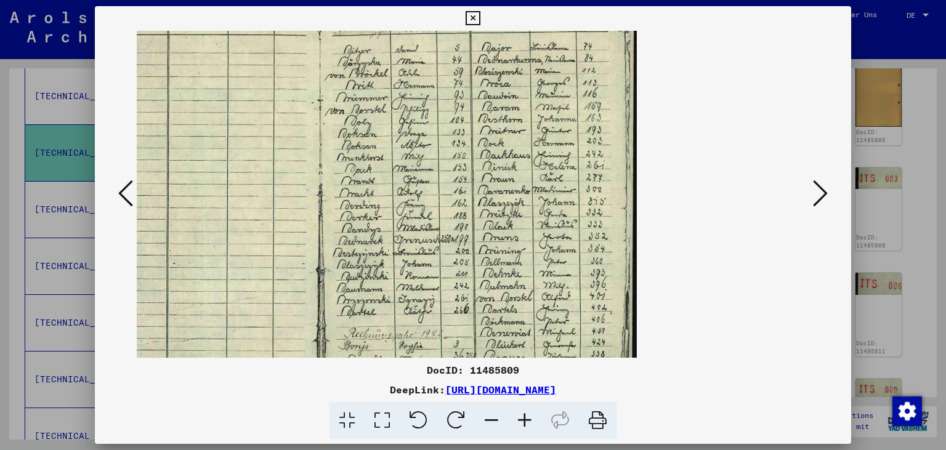
click at [526, 424] on icon at bounding box center [524, 421] width 33 height 38
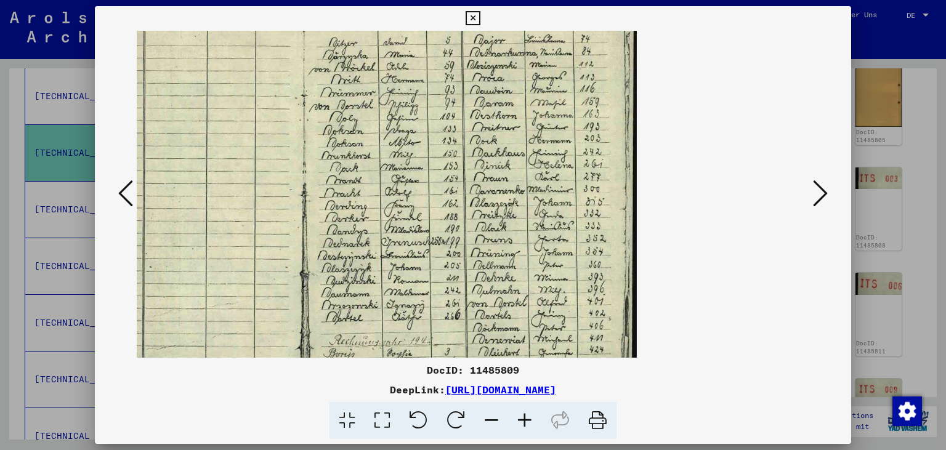
click at [526, 424] on icon at bounding box center [524, 421] width 33 height 38
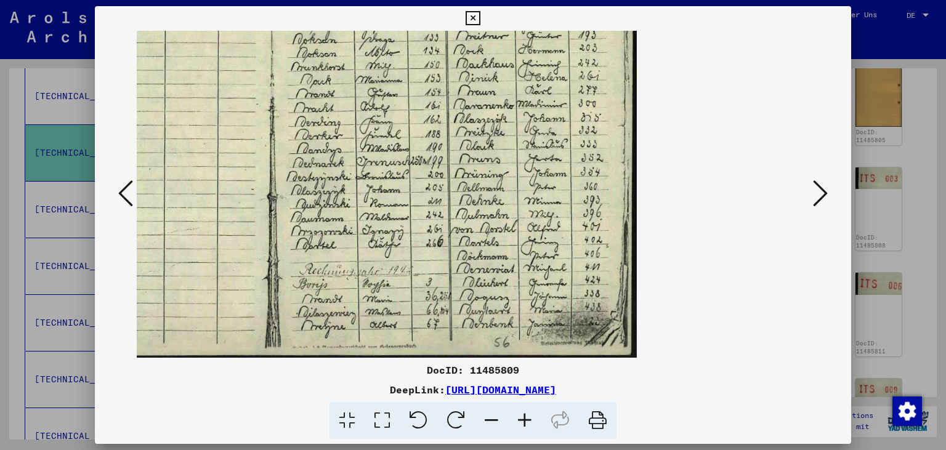
scroll to position [92, 0]
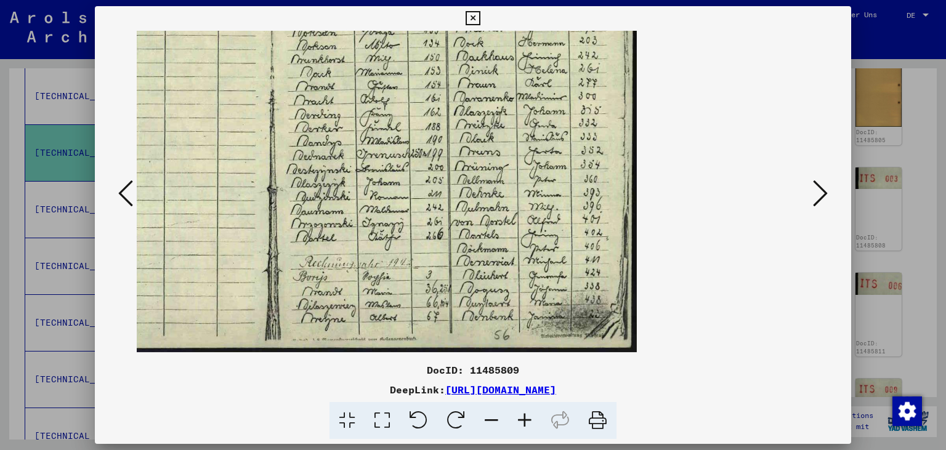
drag, startPoint x: 492, startPoint y: 291, endPoint x: 489, endPoint y: 198, distance: 92.4
click at [489, 198] on img at bounding box center [288, 101] width 696 height 501
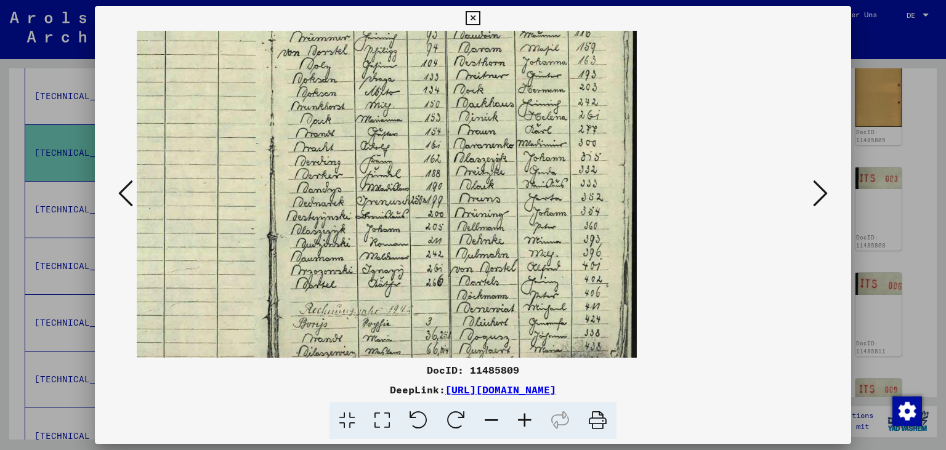
scroll to position [0, 0]
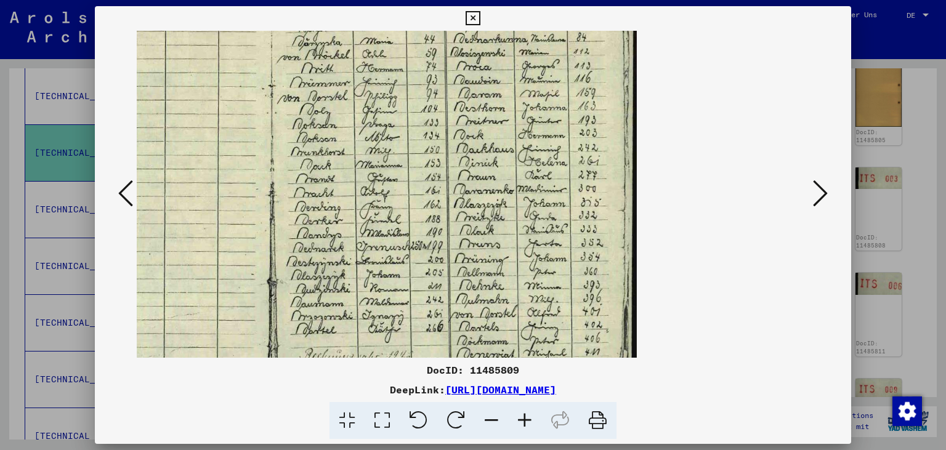
drag, startPoint x: 546, startPoint y: 223, endPoint x: 546, endPoint y: 355, distance: 131.7
click at [549, 358] on div "DocID: 11485809 DeepLink: [URL][DOMAIN_NAME]" at bounding box center [473, 222] width 757 height 433
click at [480, 18] on icon at bounding box center [472, 18] width 14 height 15
